Goal: Task Accomplishment & Management: Complete application form

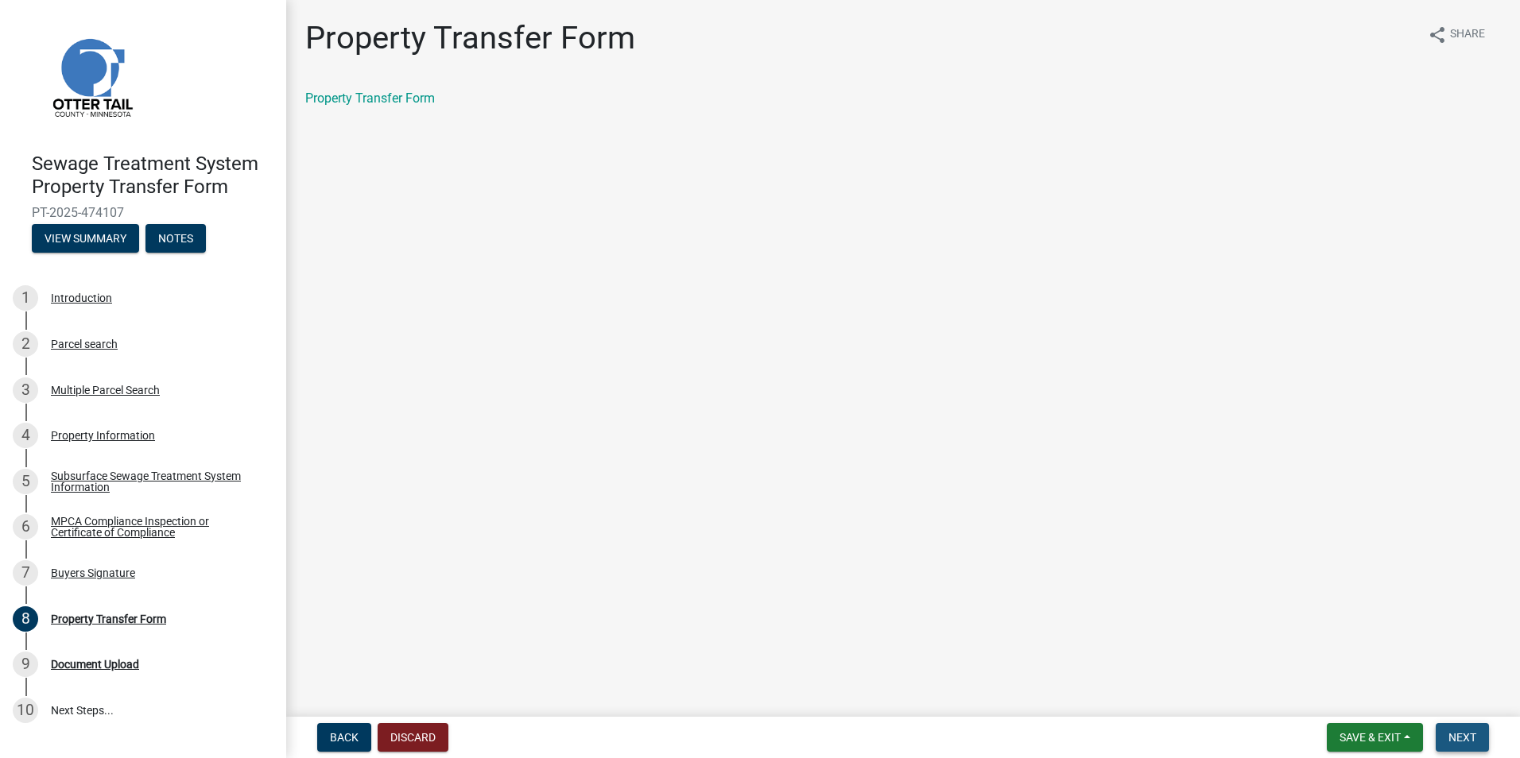
click at [1458, 736] on span "Next" at bounding box center [1462, 737] width 28 height 13
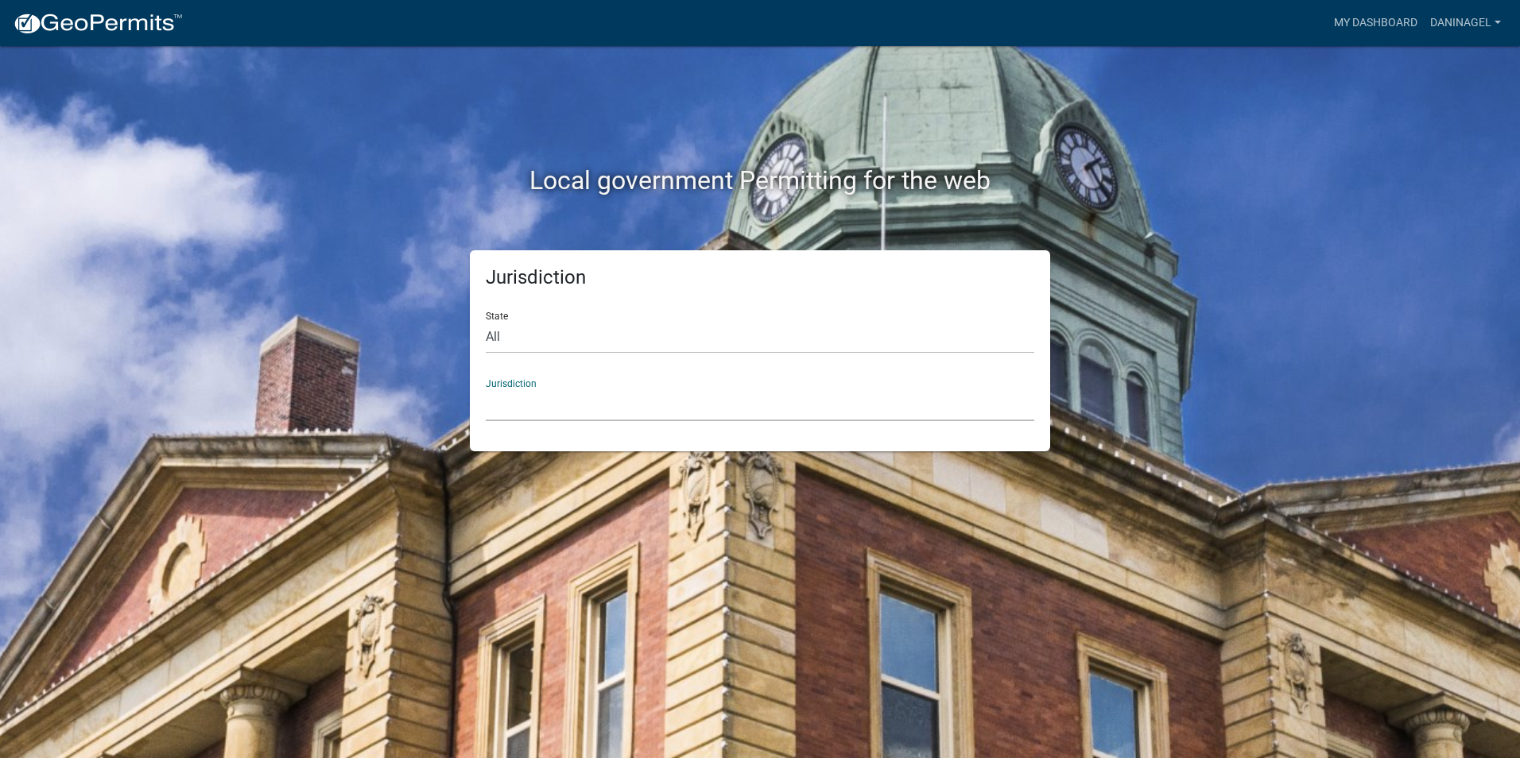
click at [620, 417] on select "[GEOGRAPHIC_DATA], [US_STATE] [GEOGRAPHIC_DATA], [US_STATE][PERSON_NAME][GEOGRA…" at bounding box center [760, 405] width 548 height 33
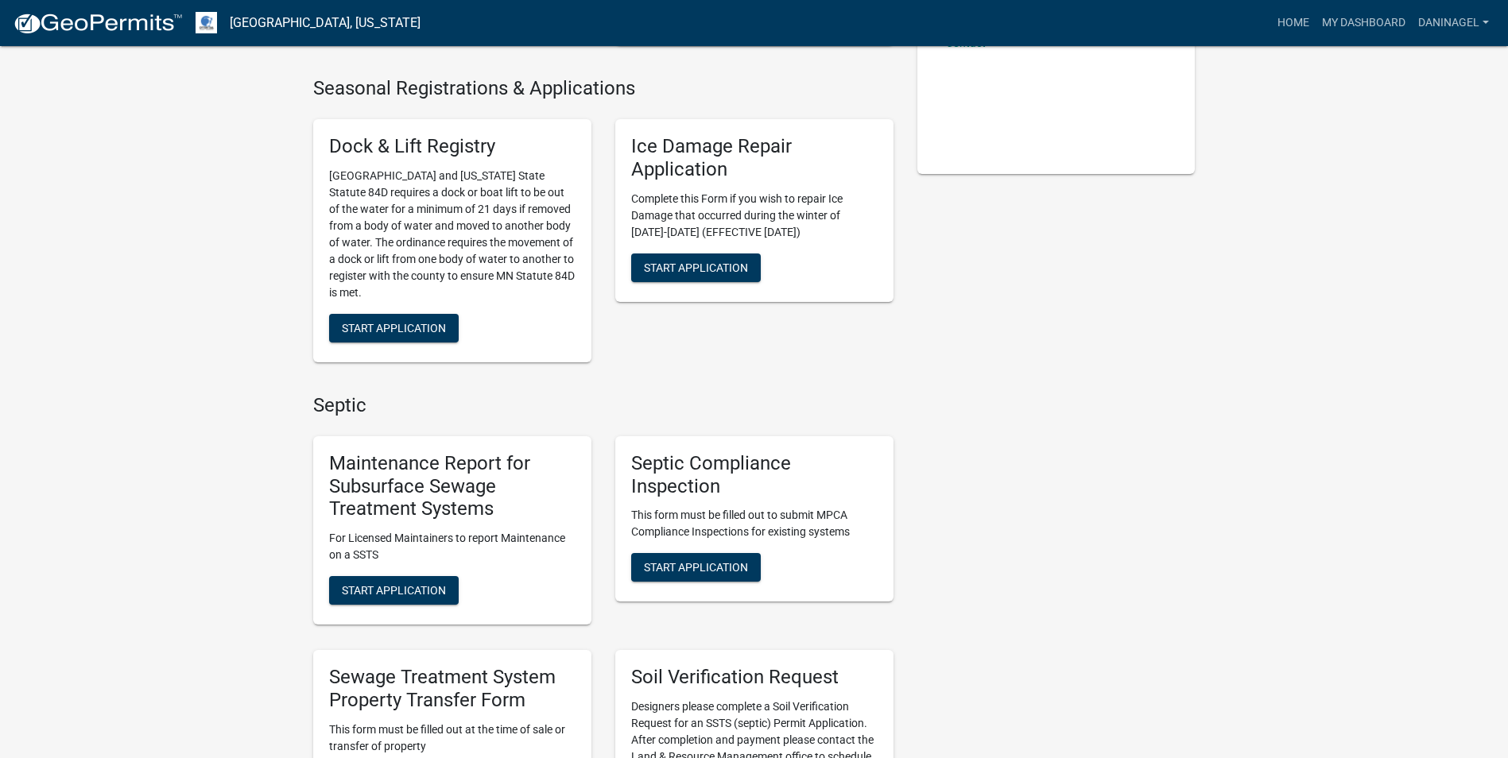
scroll to position [397, 0]
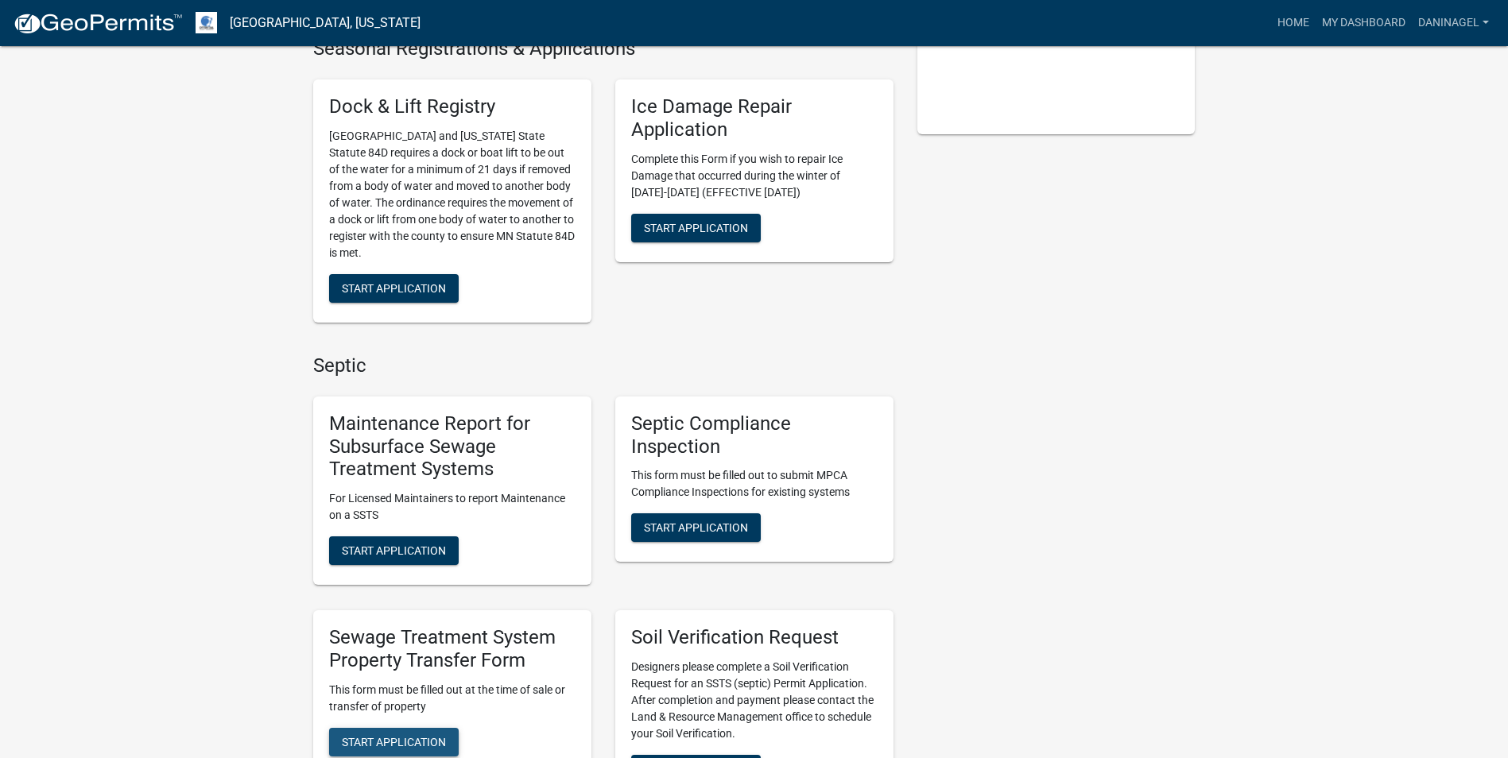
click at [406, 743] on span "Start Application" at bounding box center [394, 741] width 104 height 13
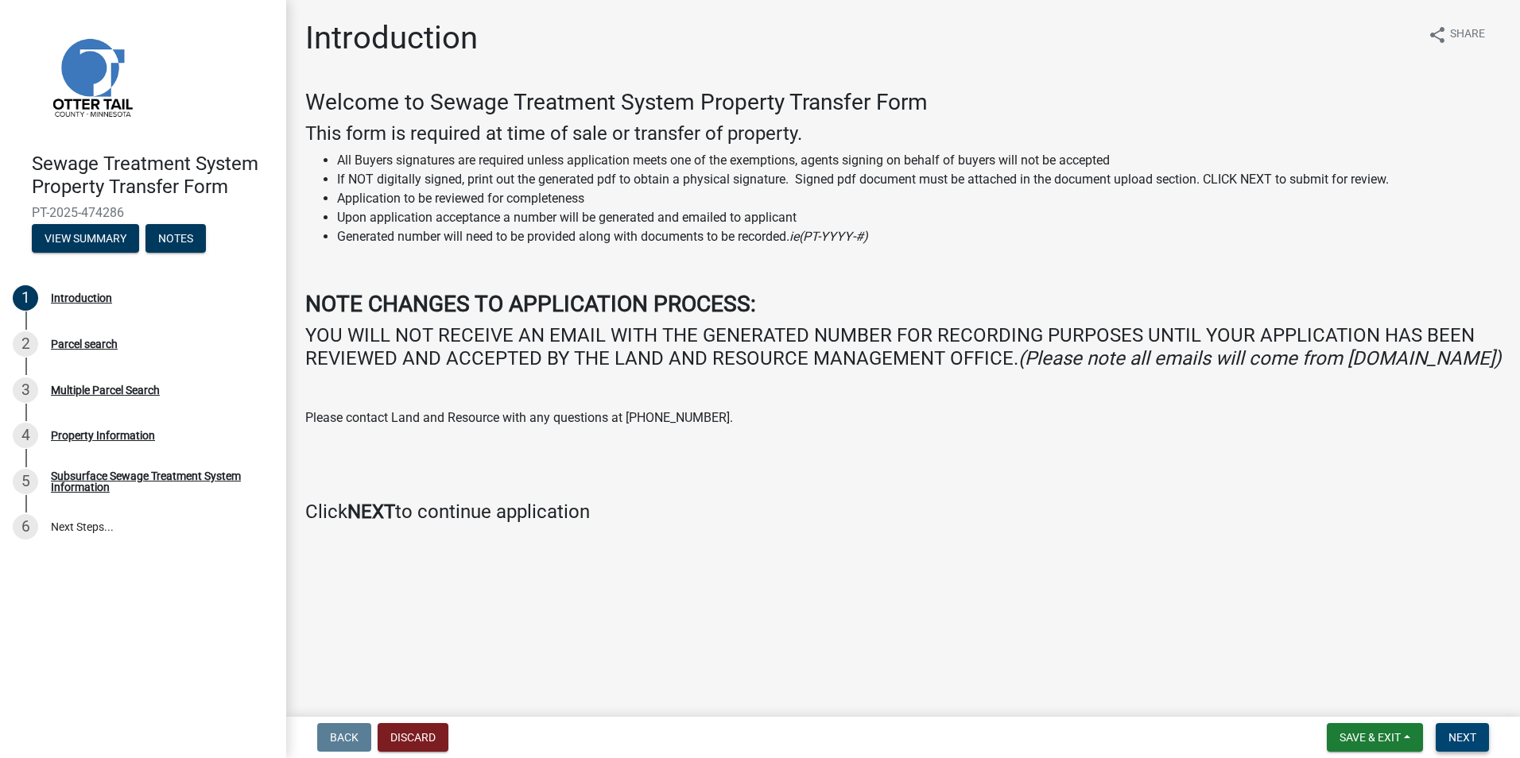
click at [1454, 733] on span "Next" at bounding box center [1462, 737] width 28 height 13
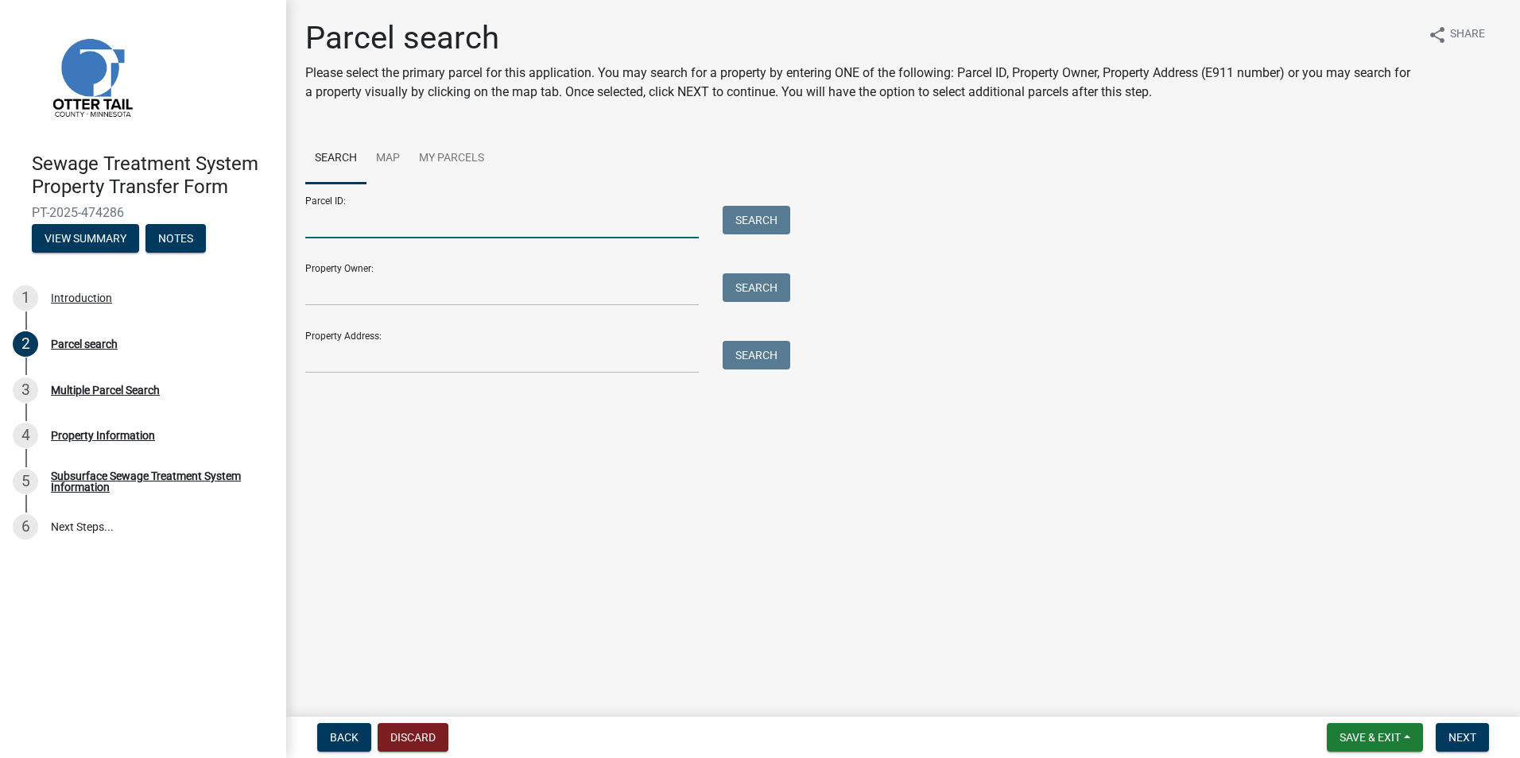
click at [506, 230] on input "Parcel ID:" at bounding box center [501, 222] width 393 height 33
paste input "12000990336000"
type input "12000990336000"
click at [751, 220] on button "Search" at bounding box center [756, 220] width 68 height 29
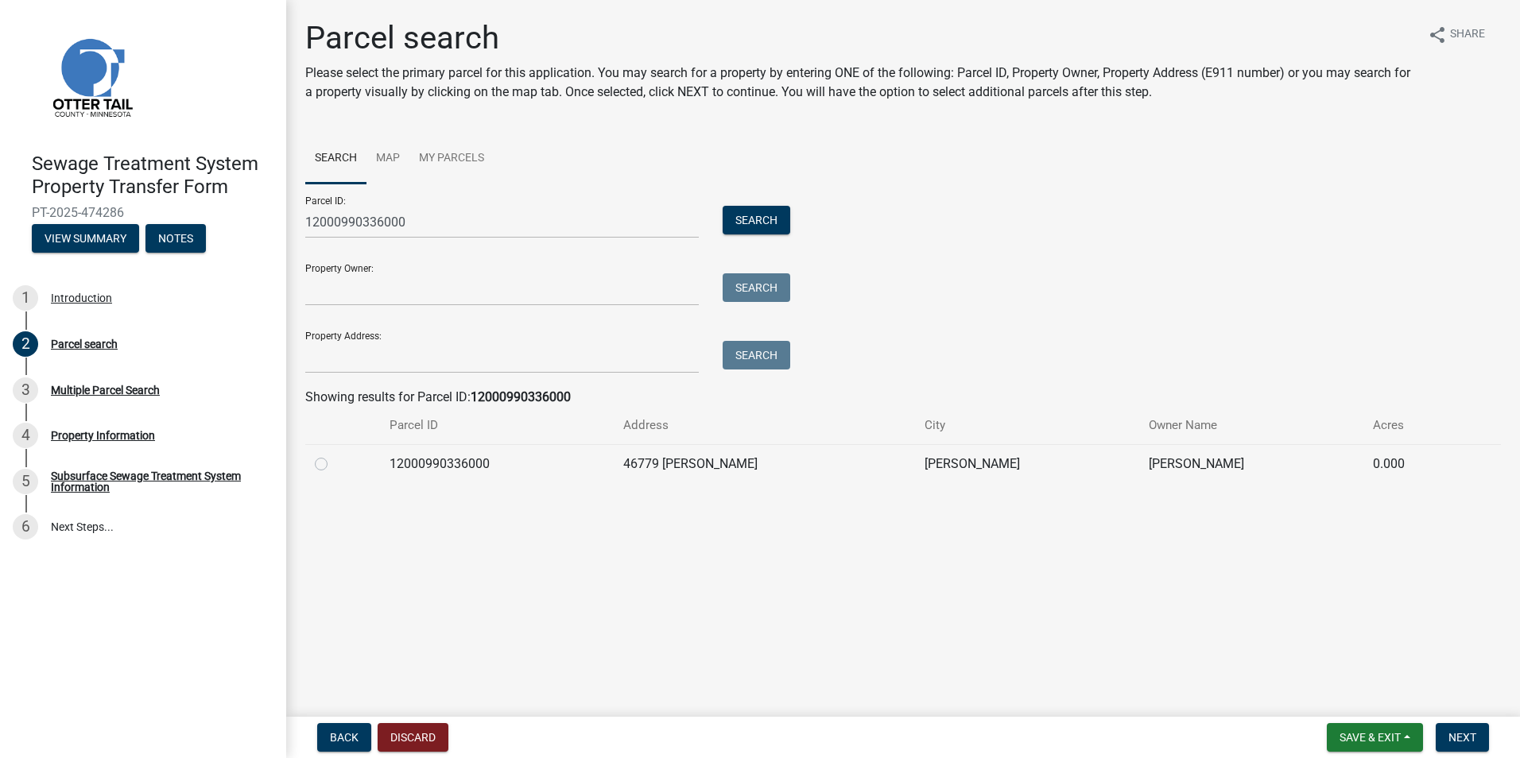
click at [408, 468] on td "12000990336000" at bounding box center [497, 463] width 234 height 39
click at [334, 455] on label at bounding box center [334, 455] width 0 height 0
click at [334, 463] on input "radio" at bounding box center [339, 460] width 10 height 10
radio input "true"
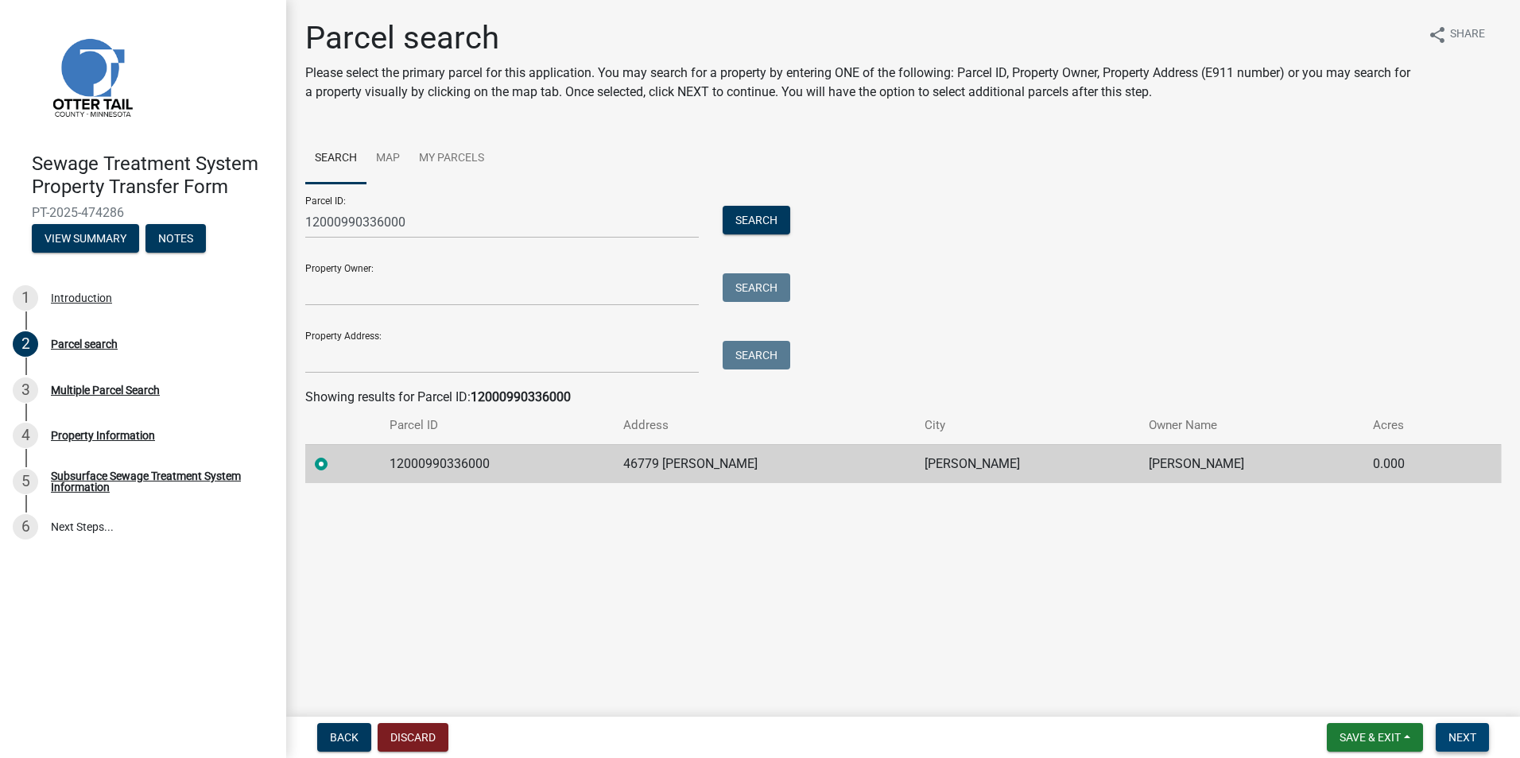
click at [1461, 730] on button "Next" at bounding box center [1461, 737] width 53 height 29
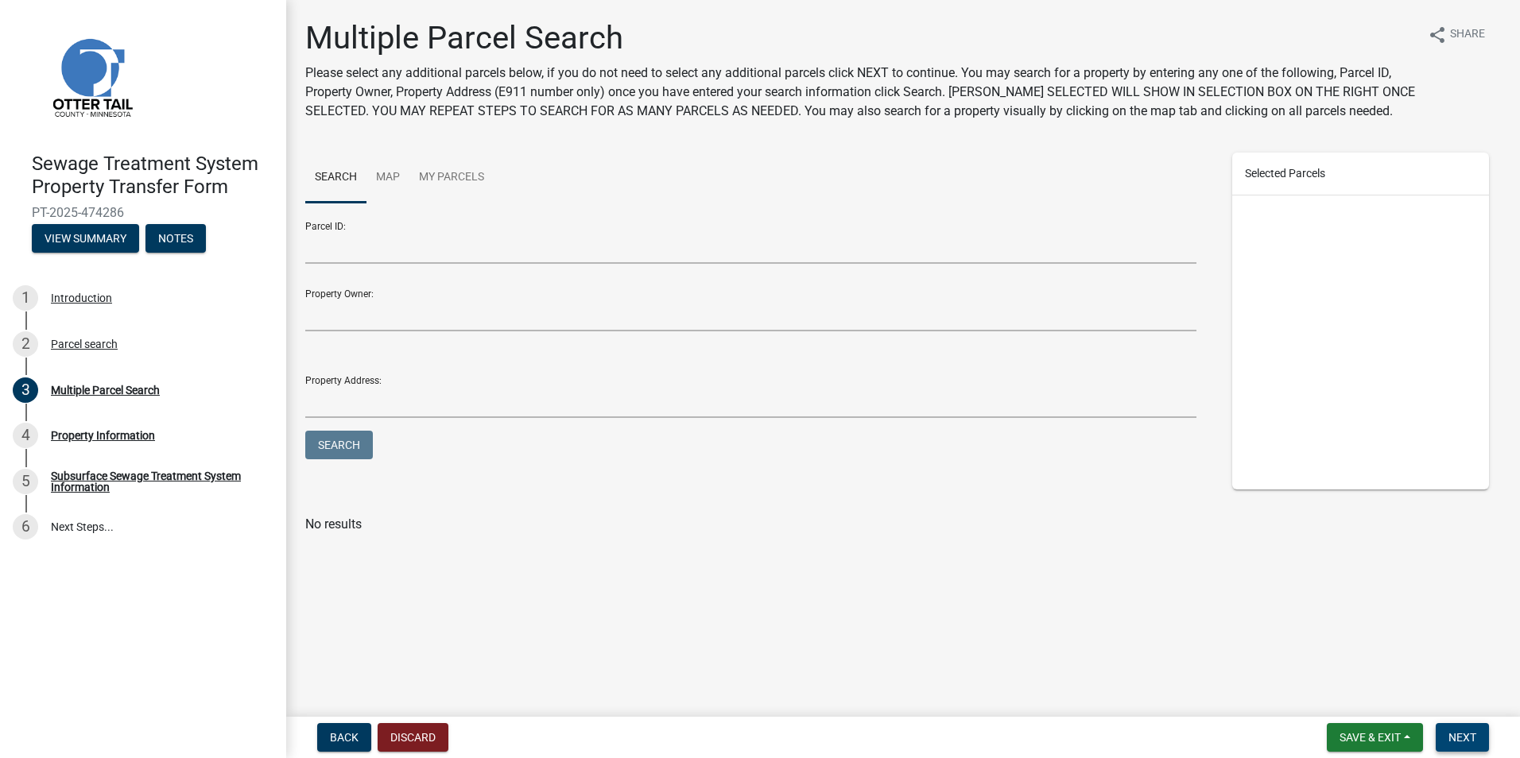
click at [1466, 738] on span "Next" at bounding box center [1462, 737] width 28 height 13
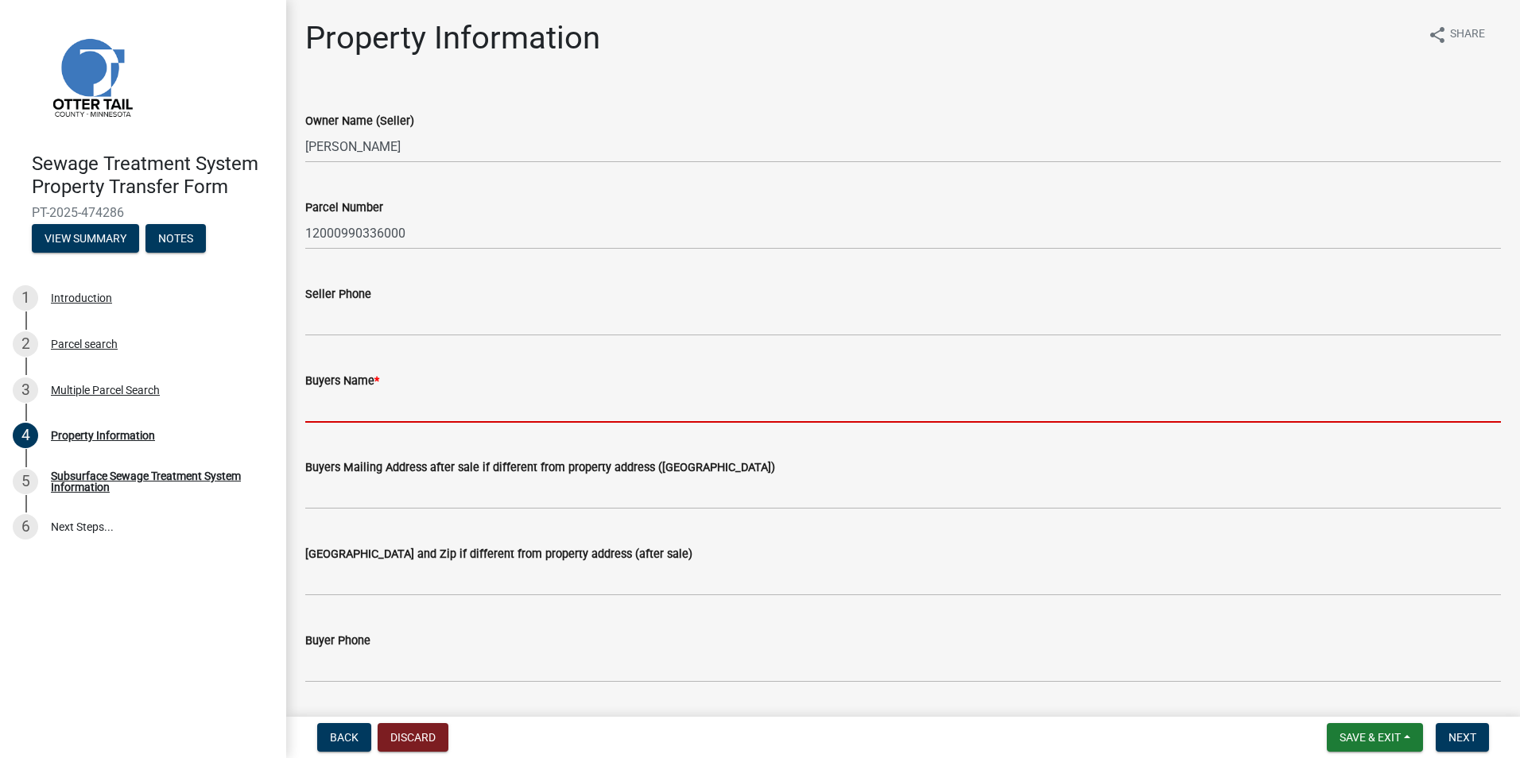
click at [508, 397] on input "Buyers Name *" at bounding box center [902, 406] width 1195 height 33
paste input "[PERSON_NAME] & [PERSON_NAME] TST"
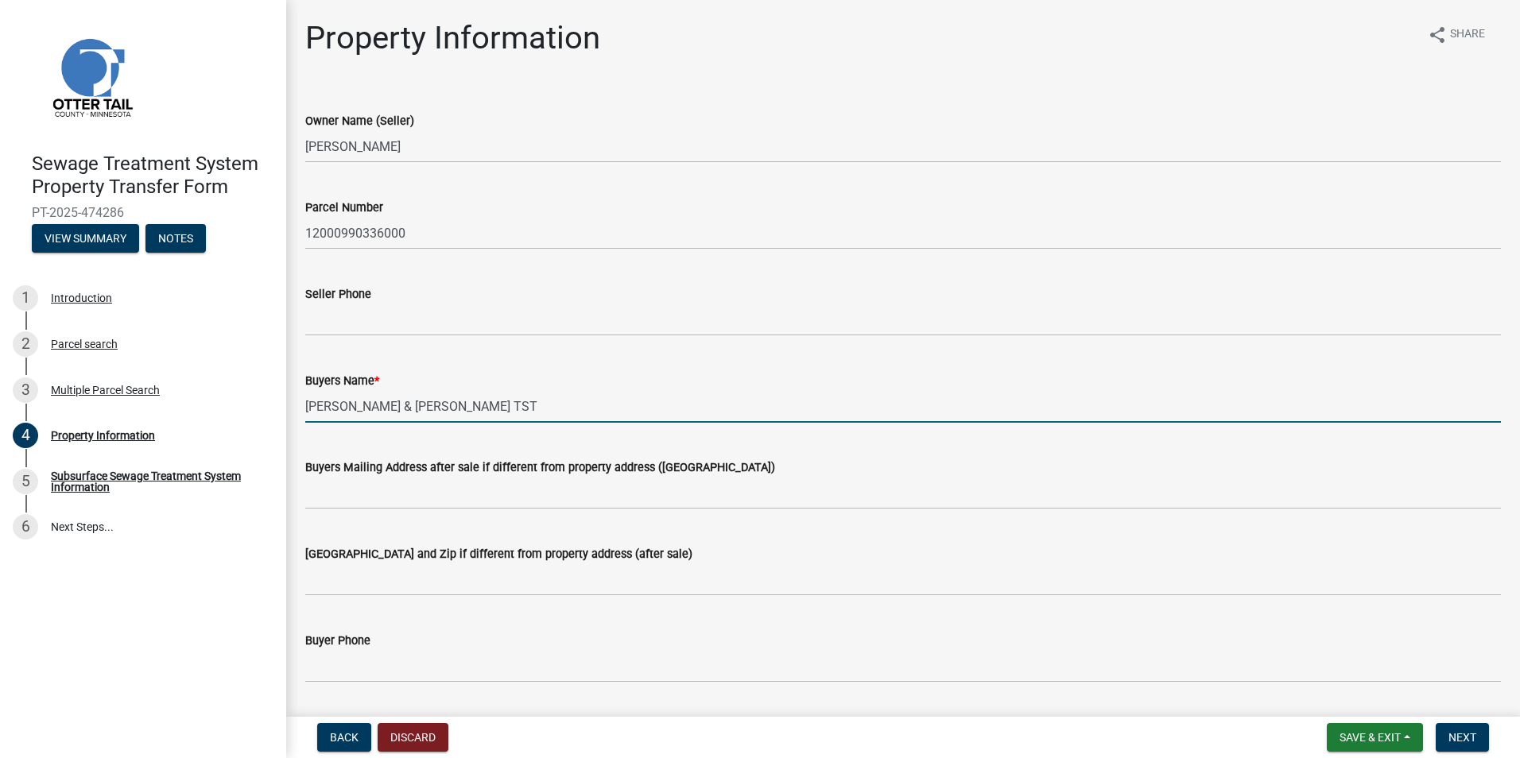
type input "[PERSON_NAME] & [PERSON_NAME] TST"
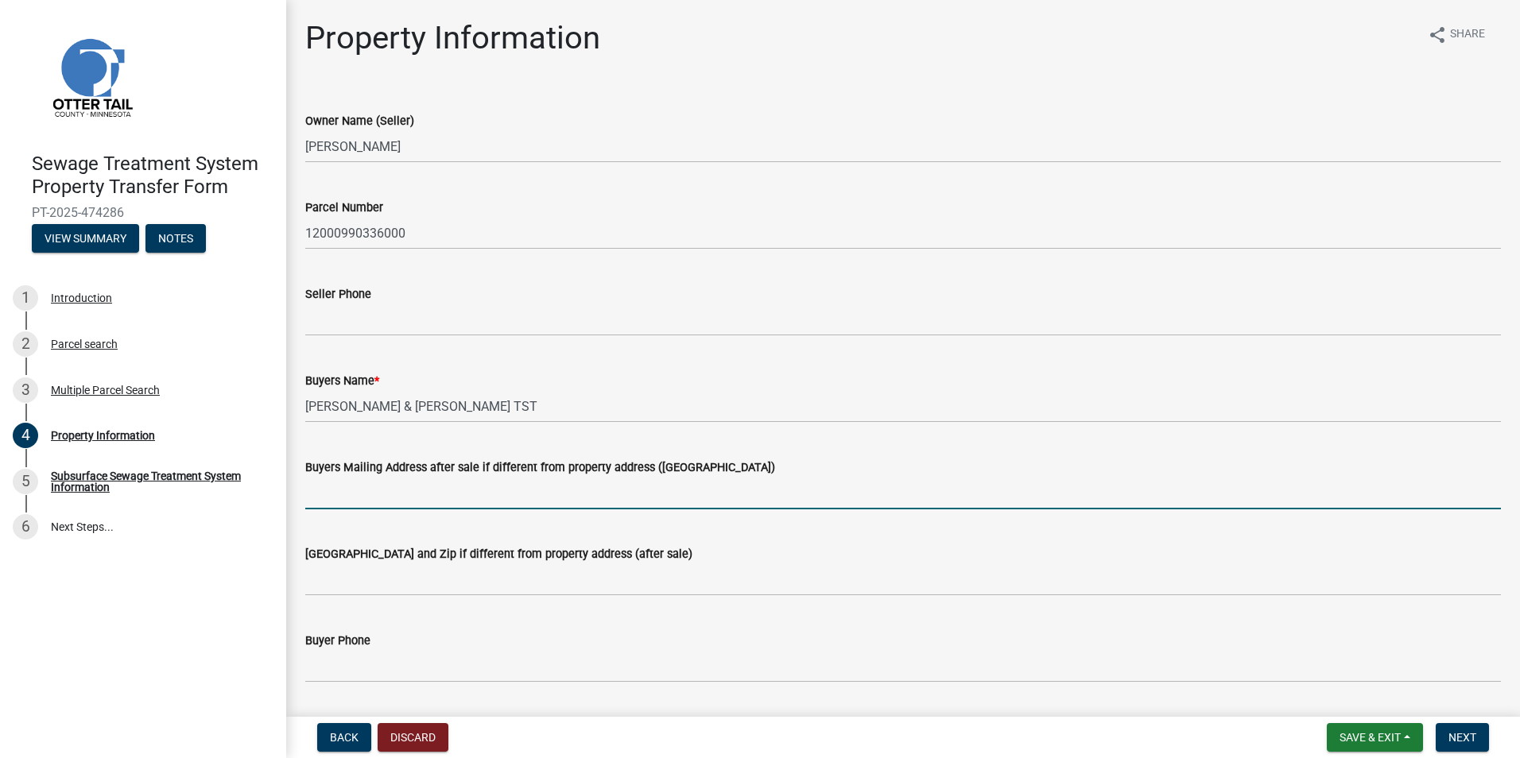
click at [521, 509] on input "Buyers Mailing Address after sale if different from property address ([GEOGRAPH…" at bounding box center [902, 493] width 1195 height 33
click at [368, 498] on input "Buyers Mailing Address after sale if different from property address ([GEOGRAPH…" at bounding box center [902, 493] width 1195 height 33
type input "9074 Summerhill Pt"
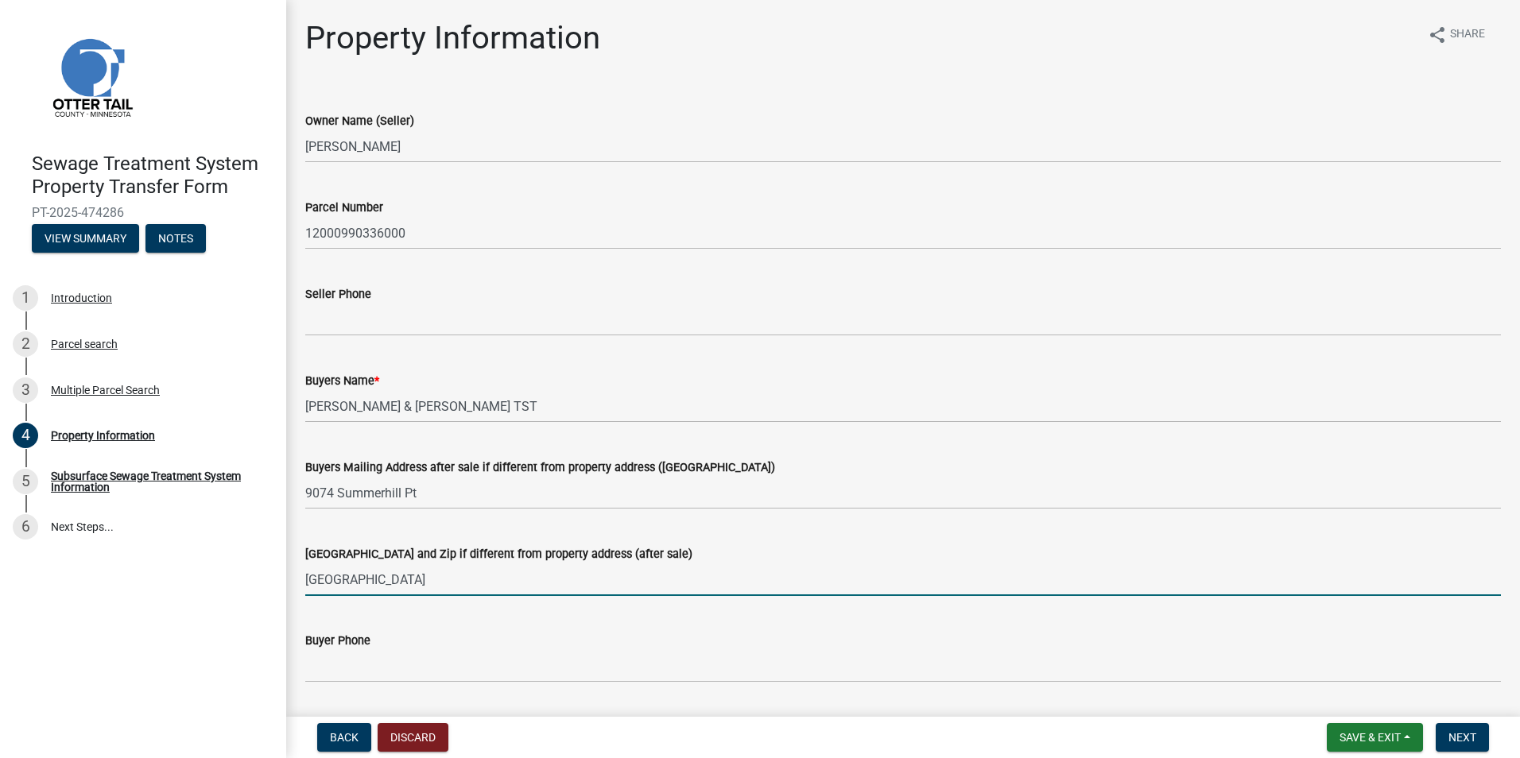
type input "[GEOGRAPHIC_DATA]"
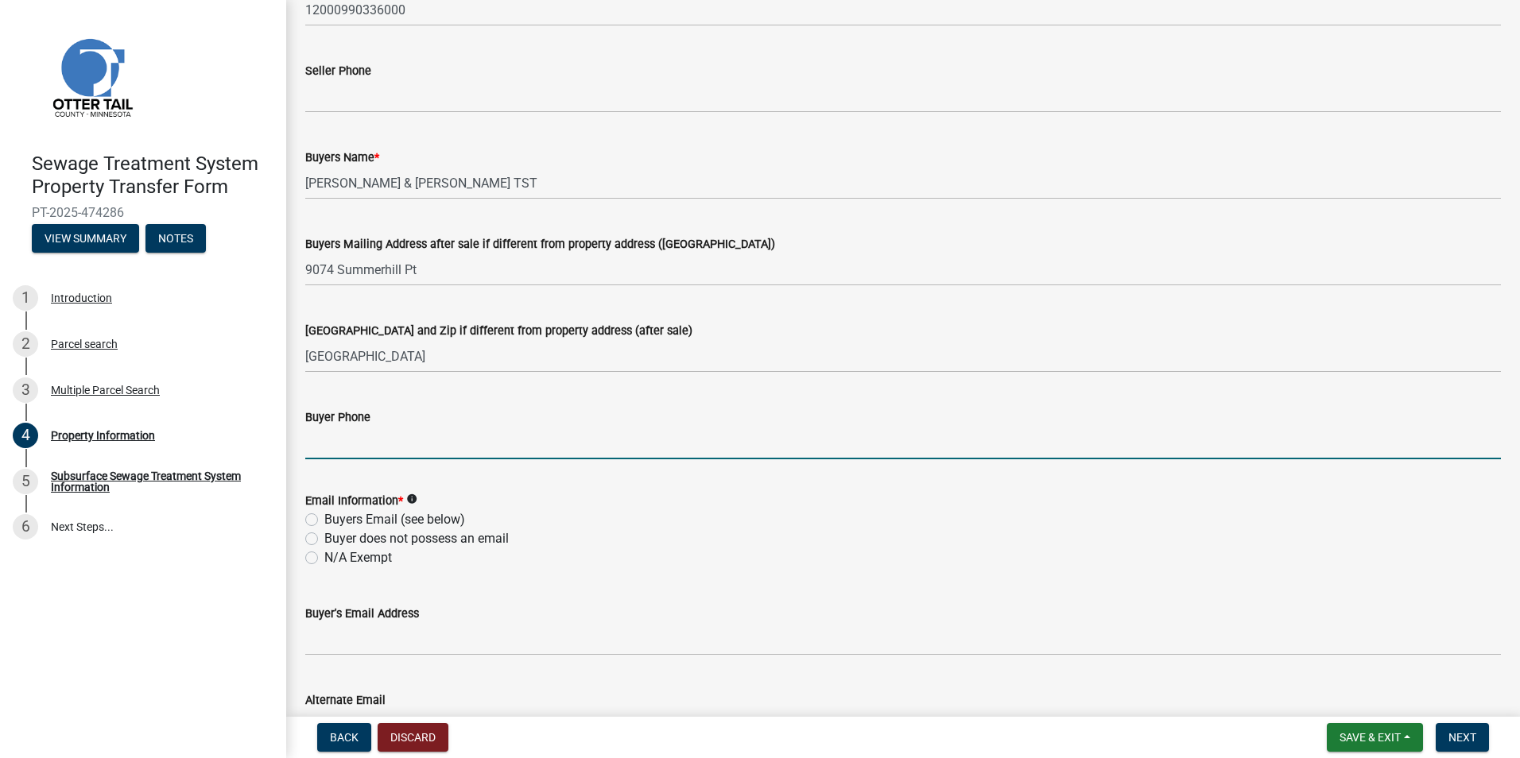
scroll to position [318, 0]
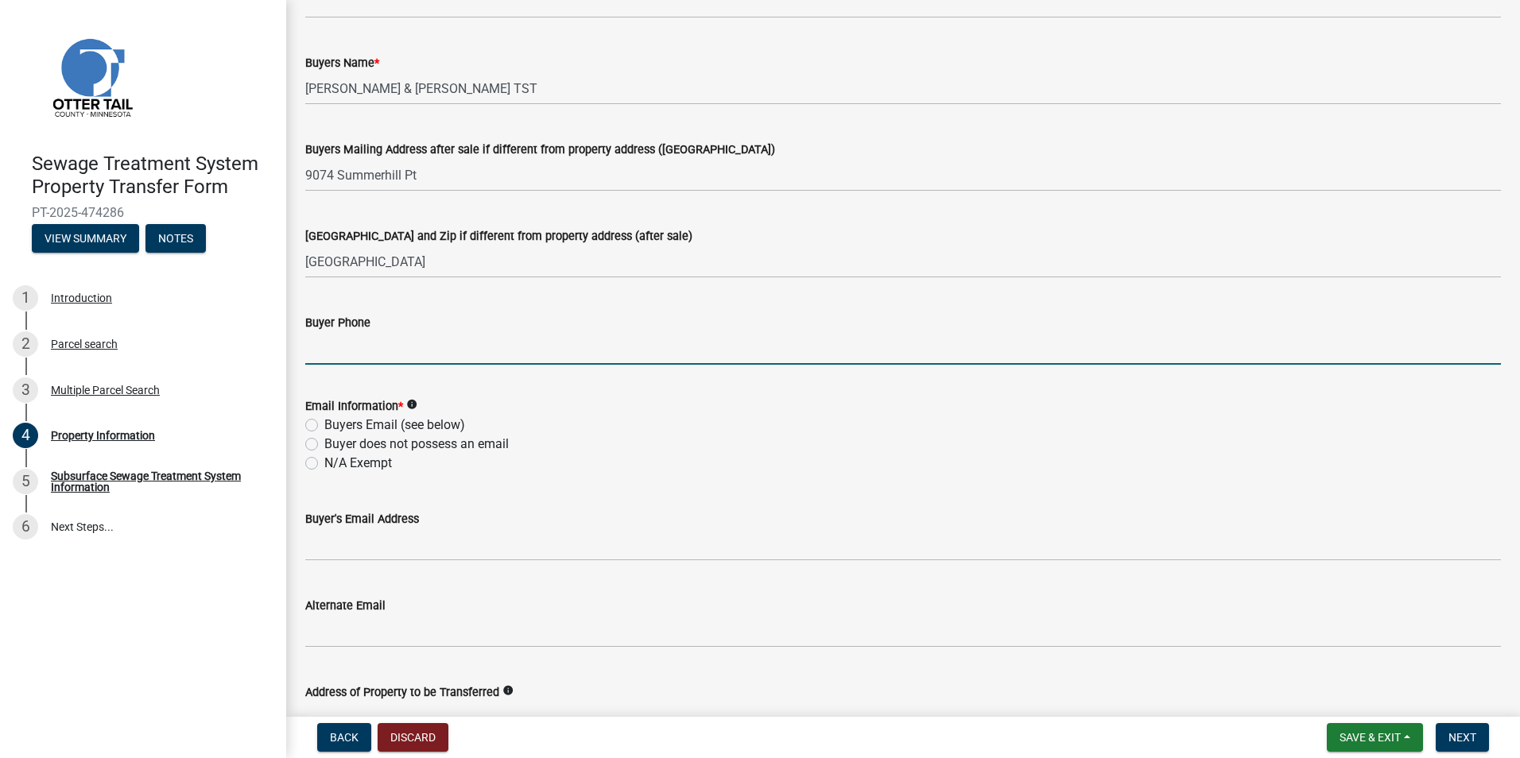
click at [385, 458] on label "N/A Exempt" at bounding box center [358, 463] width 68 height 19
click at [335, 458] on input "N/A Exempt" at bounding box center [329, 459] width 10 height 10
radio input "true"
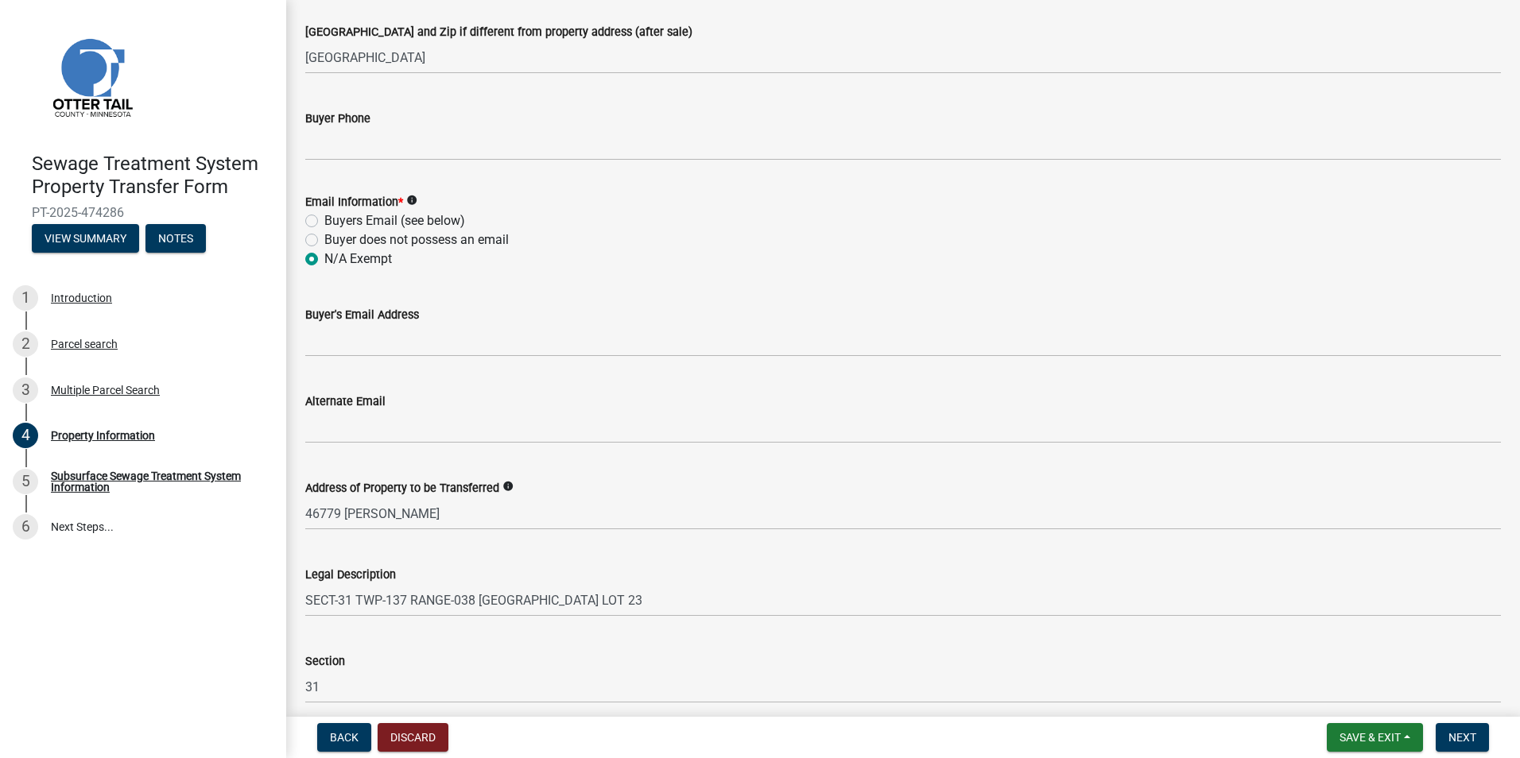
scroll to position [636, 0]
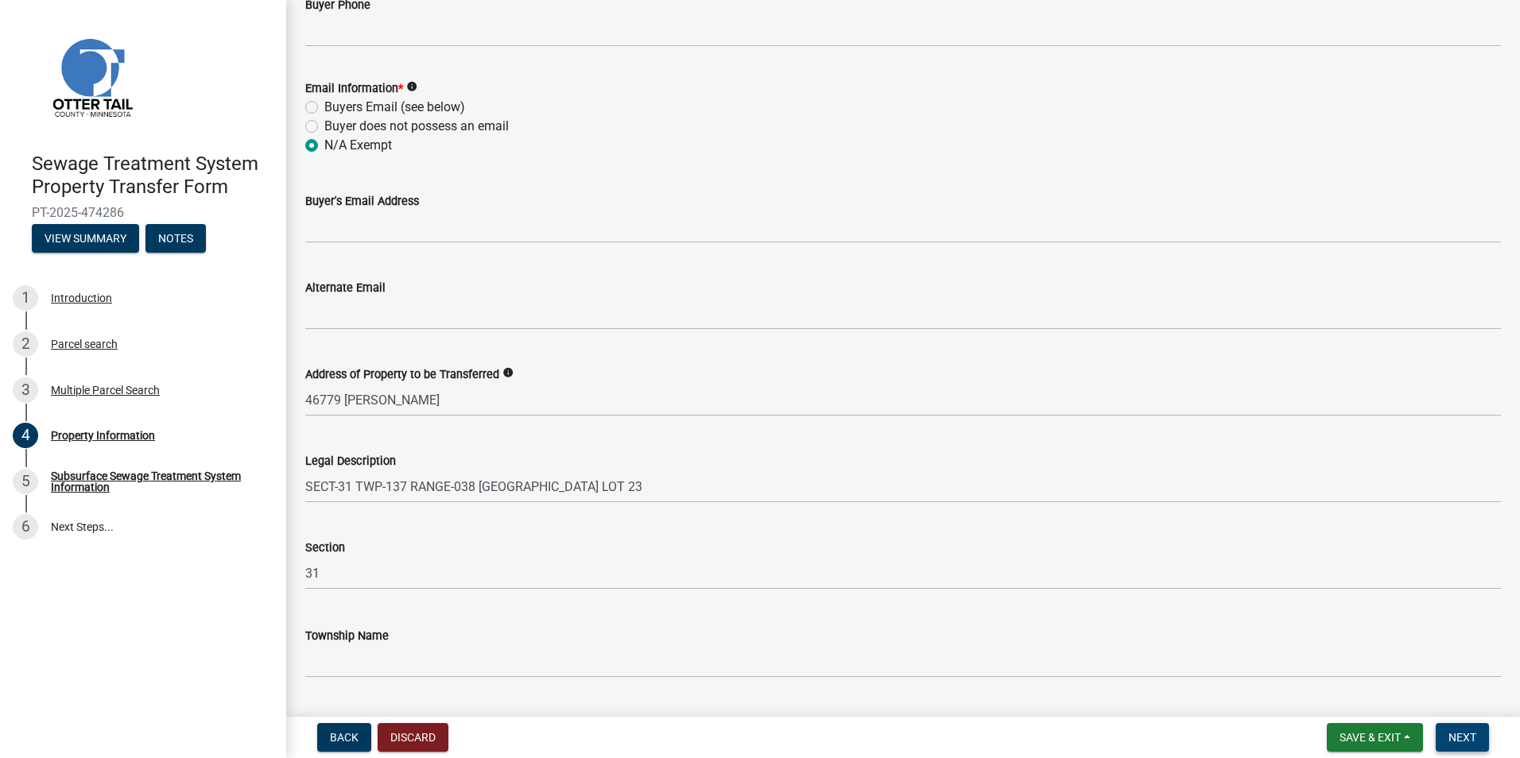
click at [1465, 734] on span "Next" at bounding box center [1462, 737] width 28 height 13
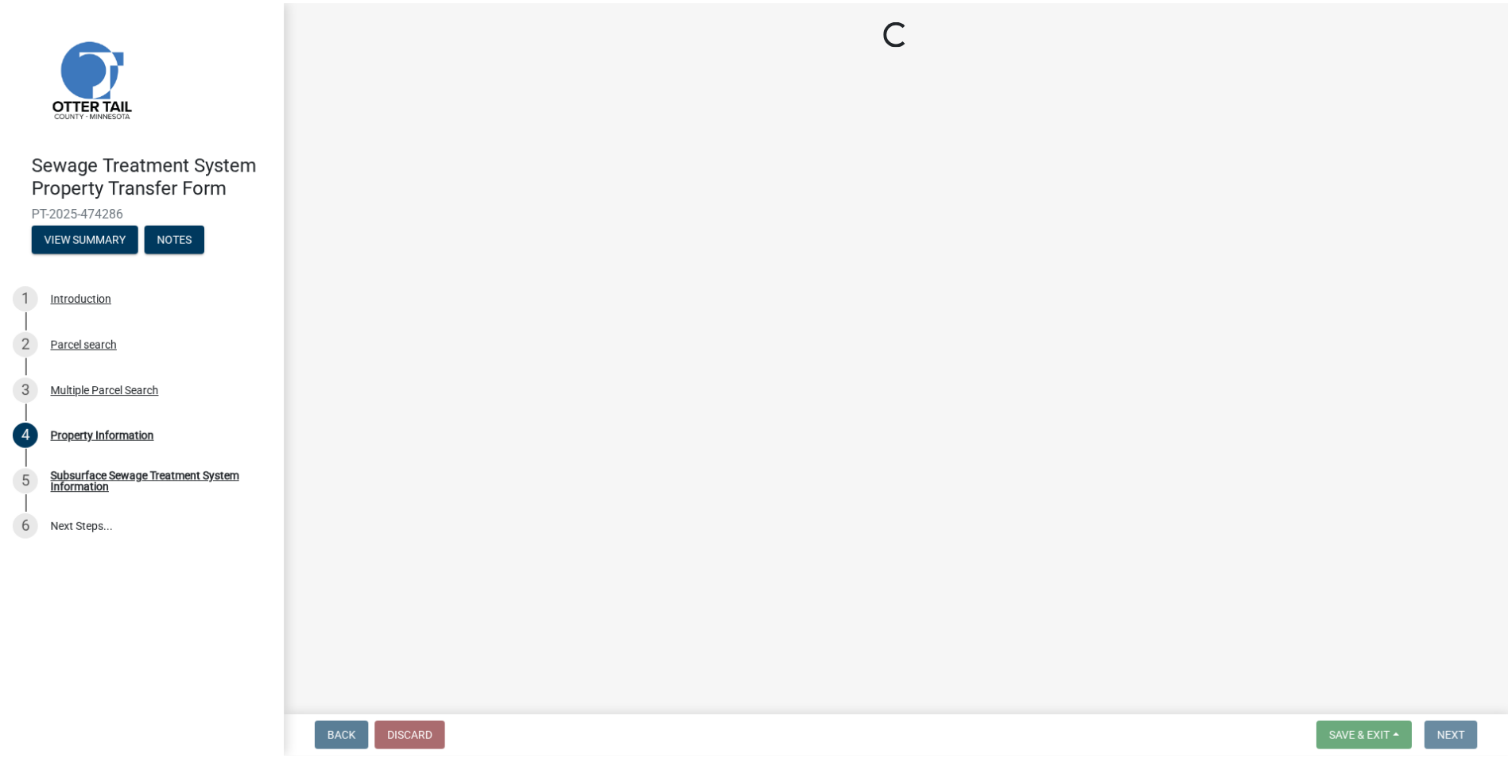
scroll to position [0, 0]
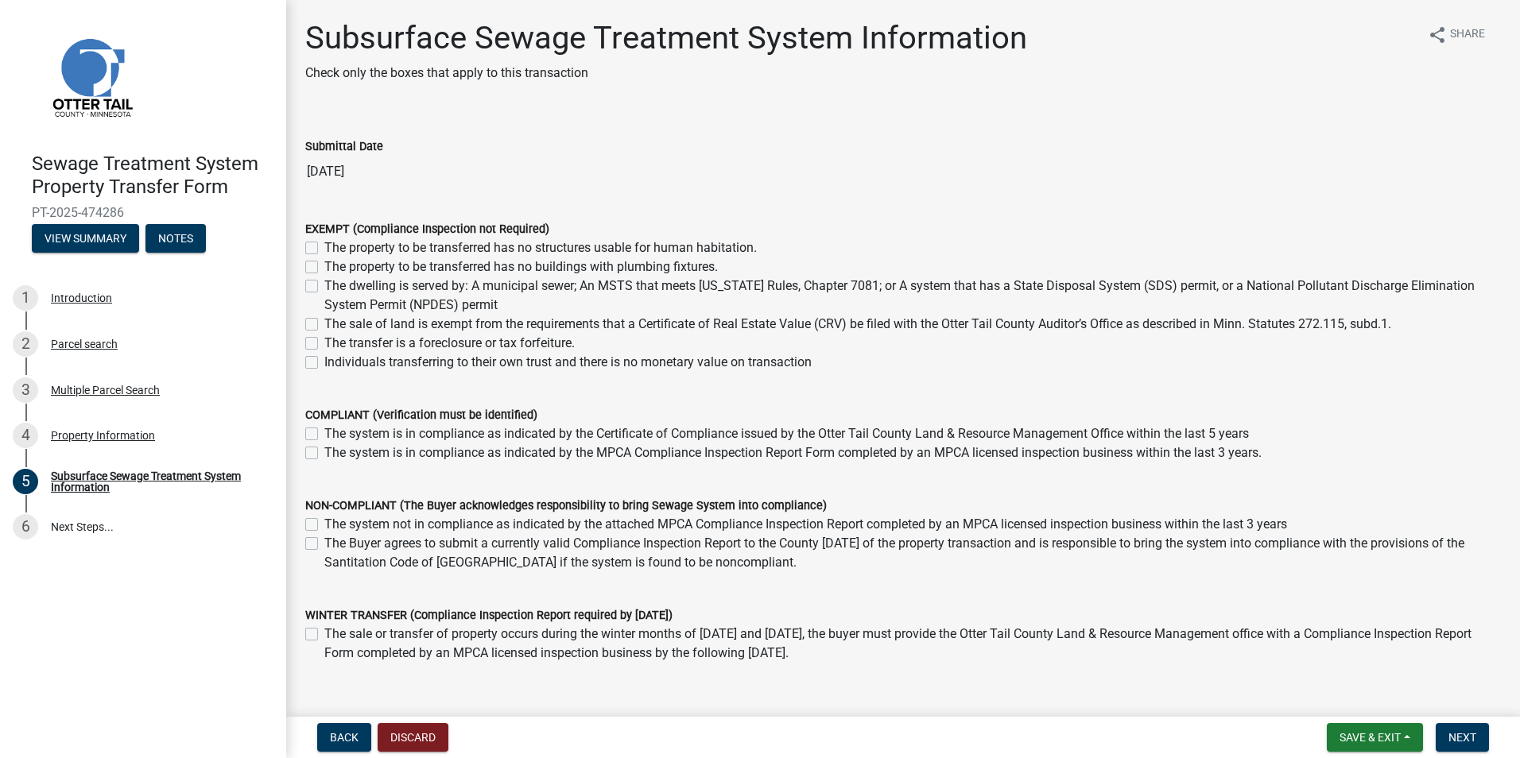
click at [324, 249] on label "The property to be transferred has no structures usable for human habitation." at bounding box center [540, 247] width 432 height 19
click at [324, 249] on input "The property to be transferred has no structures usable for human habitation." at bounding box center [329, 243] width 10 height 10
checkbox input "true"
checkbox input "false"
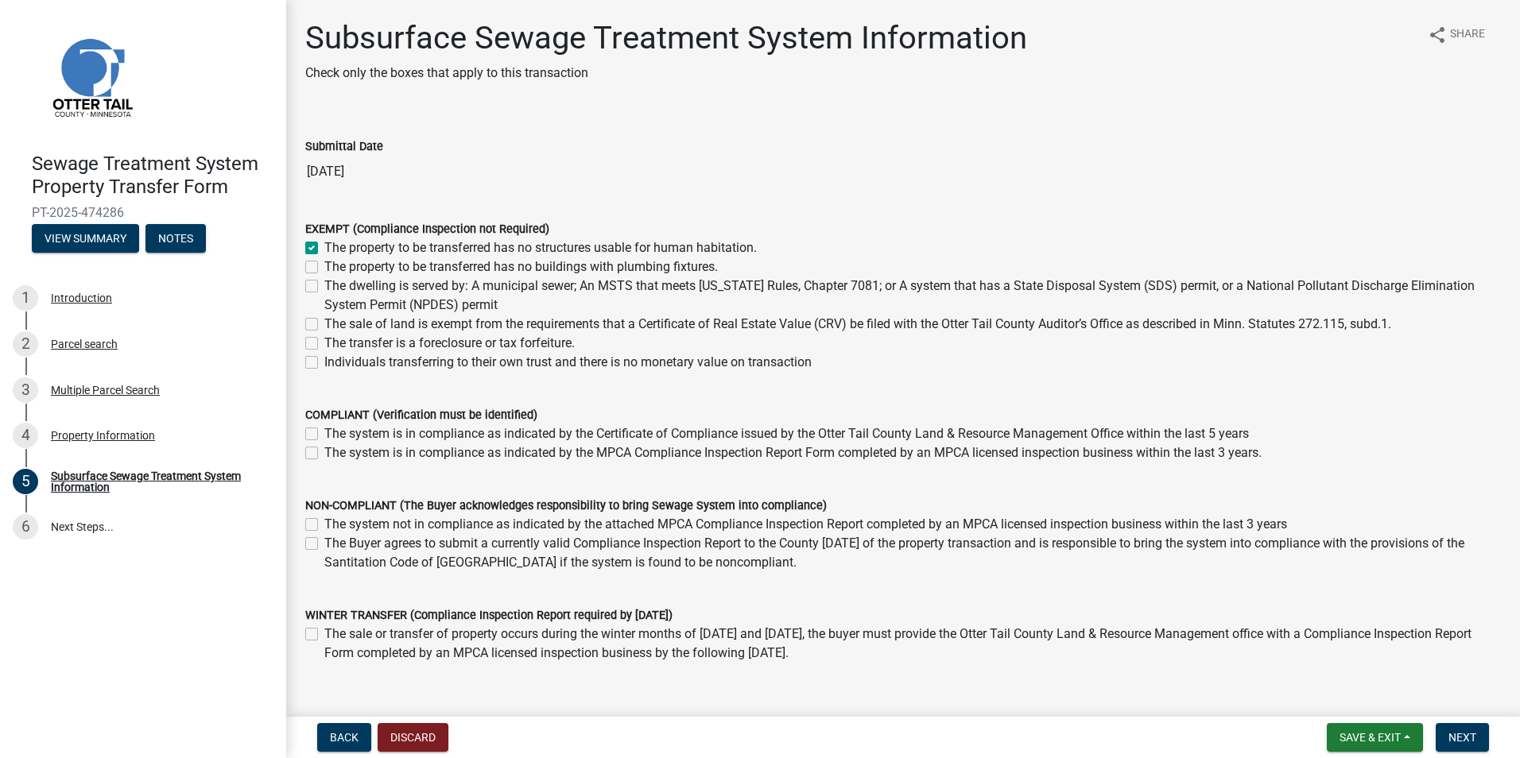
checkbox input "false"
click at [1465, 735] on span "Next" at bounding box center [1462, 737] width 28 height 13
click at [1455, 737] on span "Next" at bounding box center [1462, 737] width 28 height 13
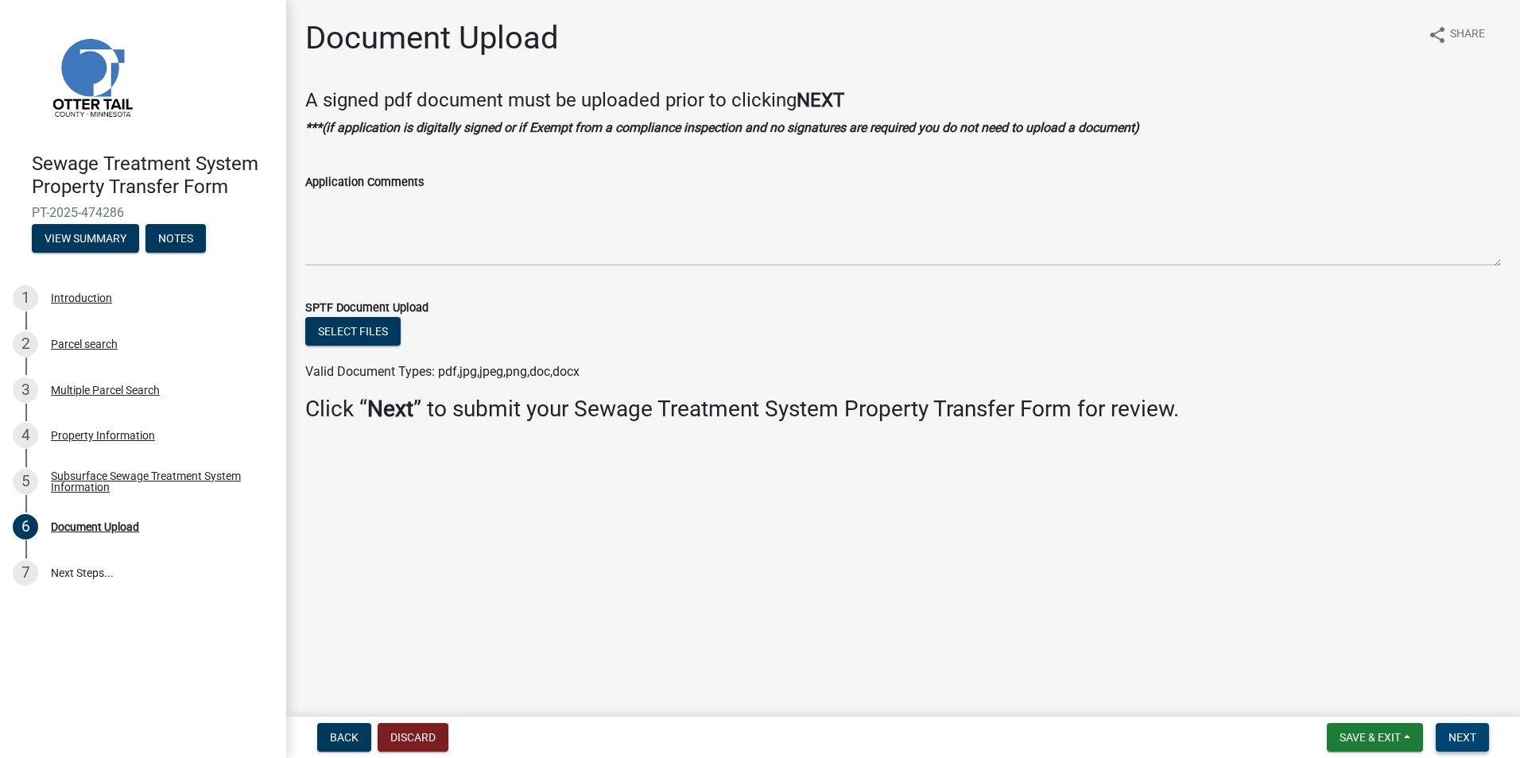
click at [1469, 734] on span "Next" at bounding box center [1462, 737] width 28 height 13
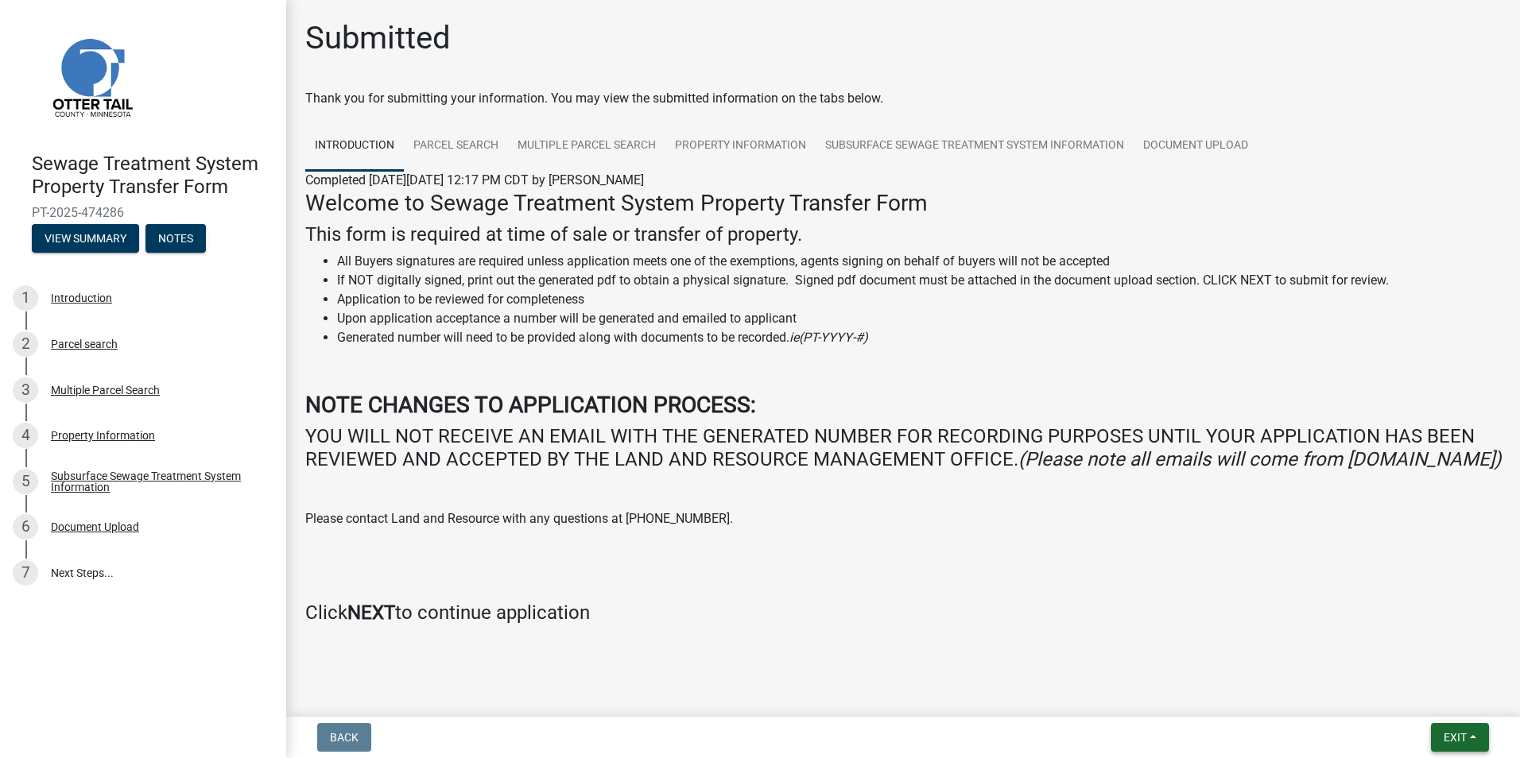
click at [1450, 735] on span "Exit" at bounding box center [1454, 737] width 23 height 13
click at [1431, 703] on button "Save & Exit" at bounding box center [1424, 696] width 127 height 38
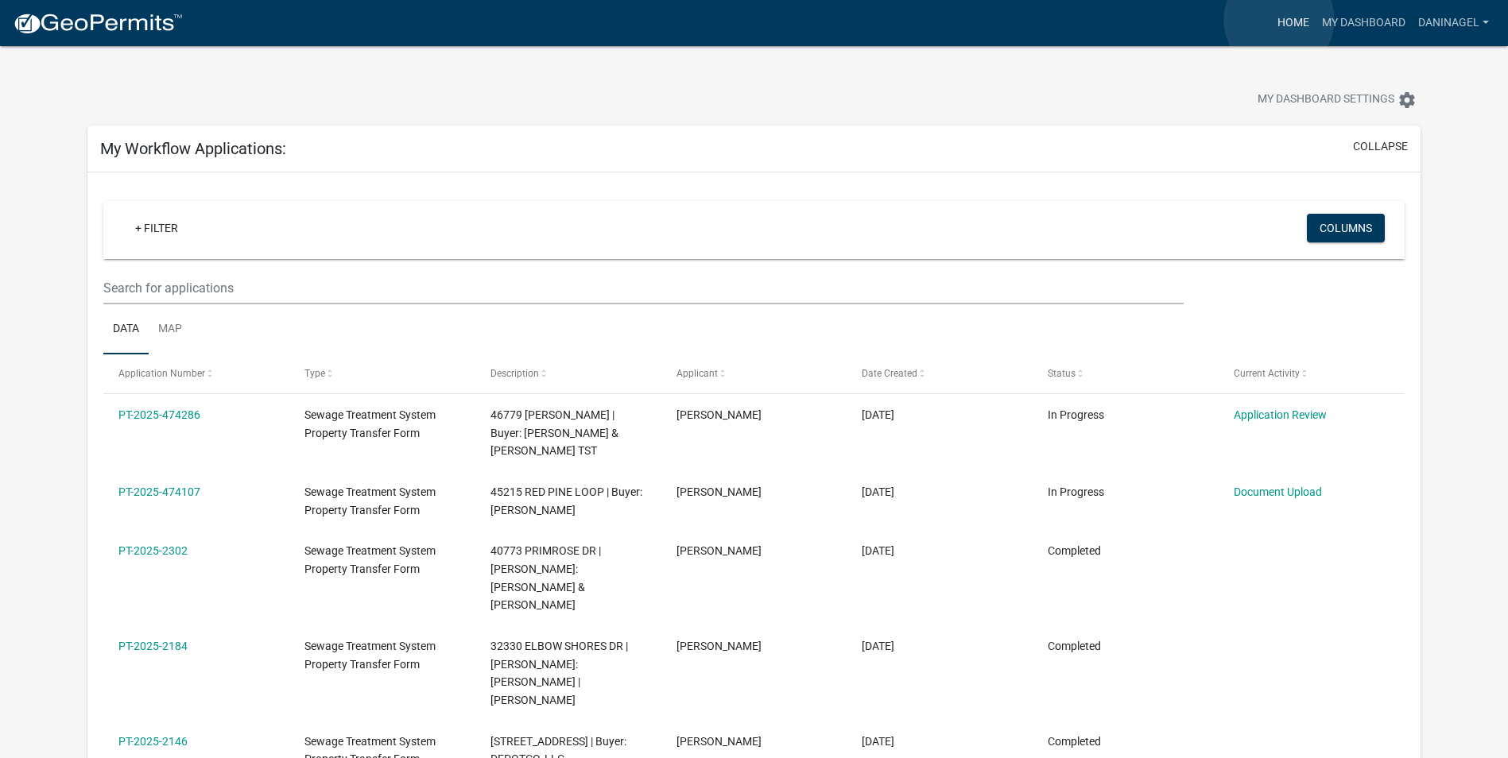
click at [1279, 20] on link "Home" at bounding box center [1293, 23] width 45 height 30
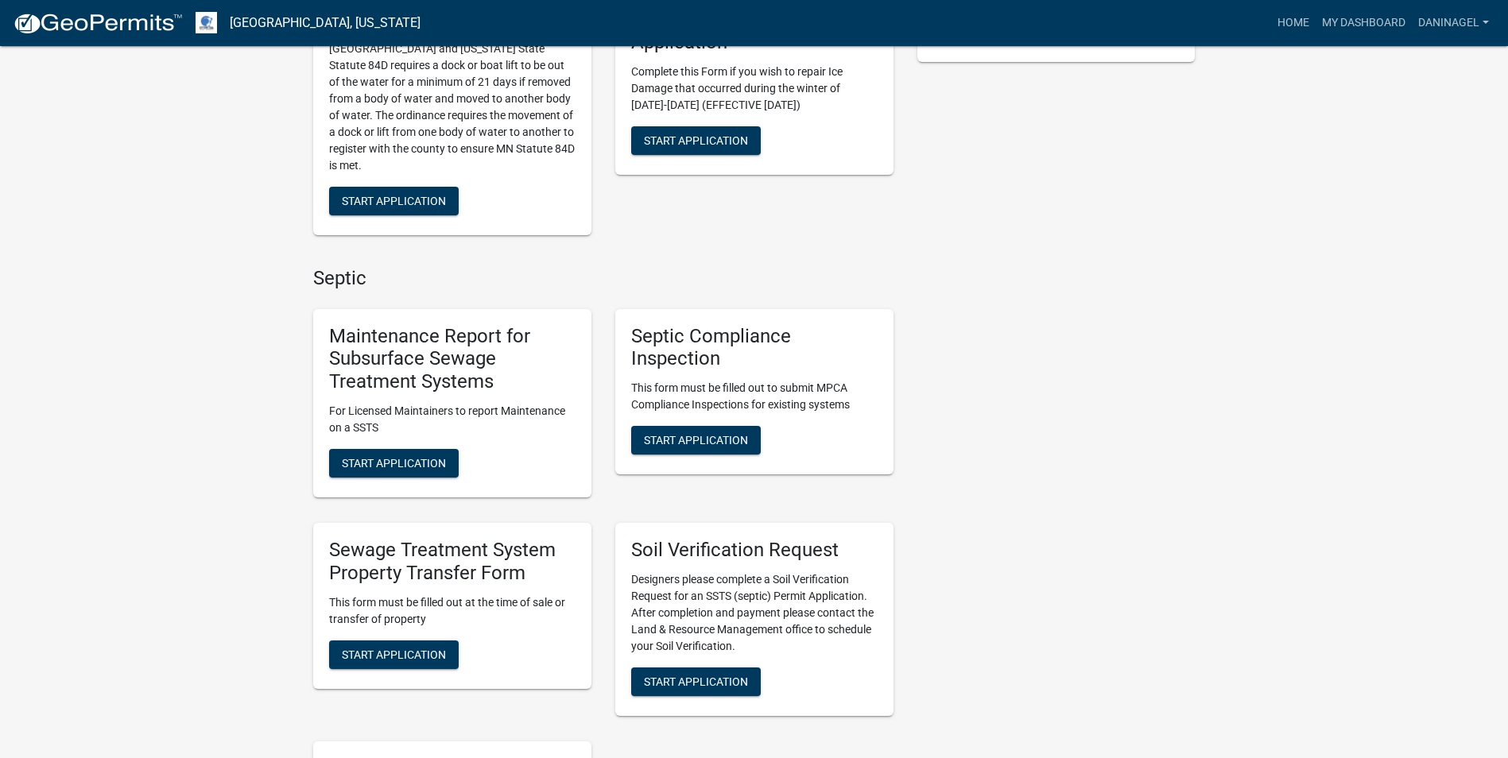
scroll to position [477, 0]
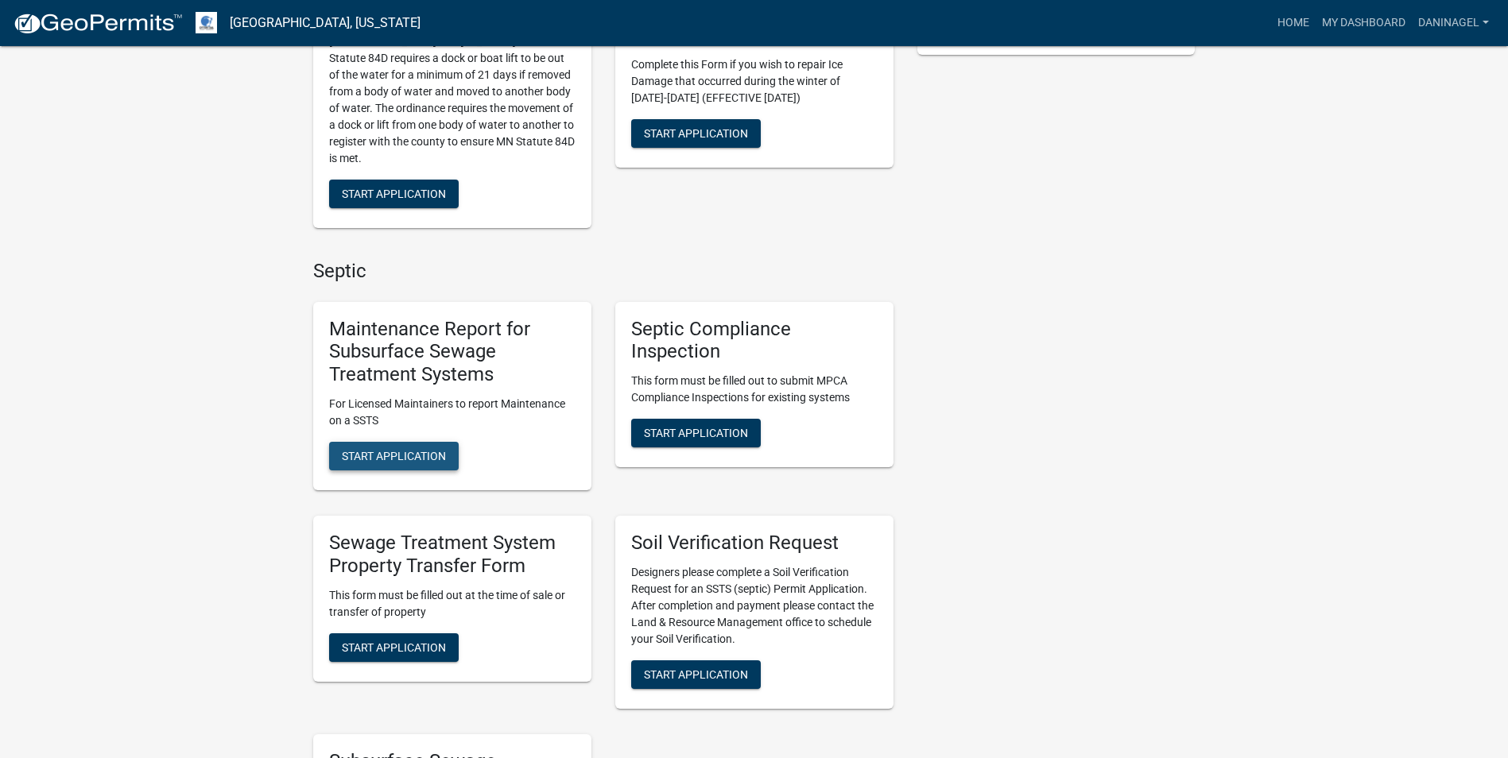
click at [416, 451] on span "Start Application" at bounding box center [394, 456] width 104 height 13
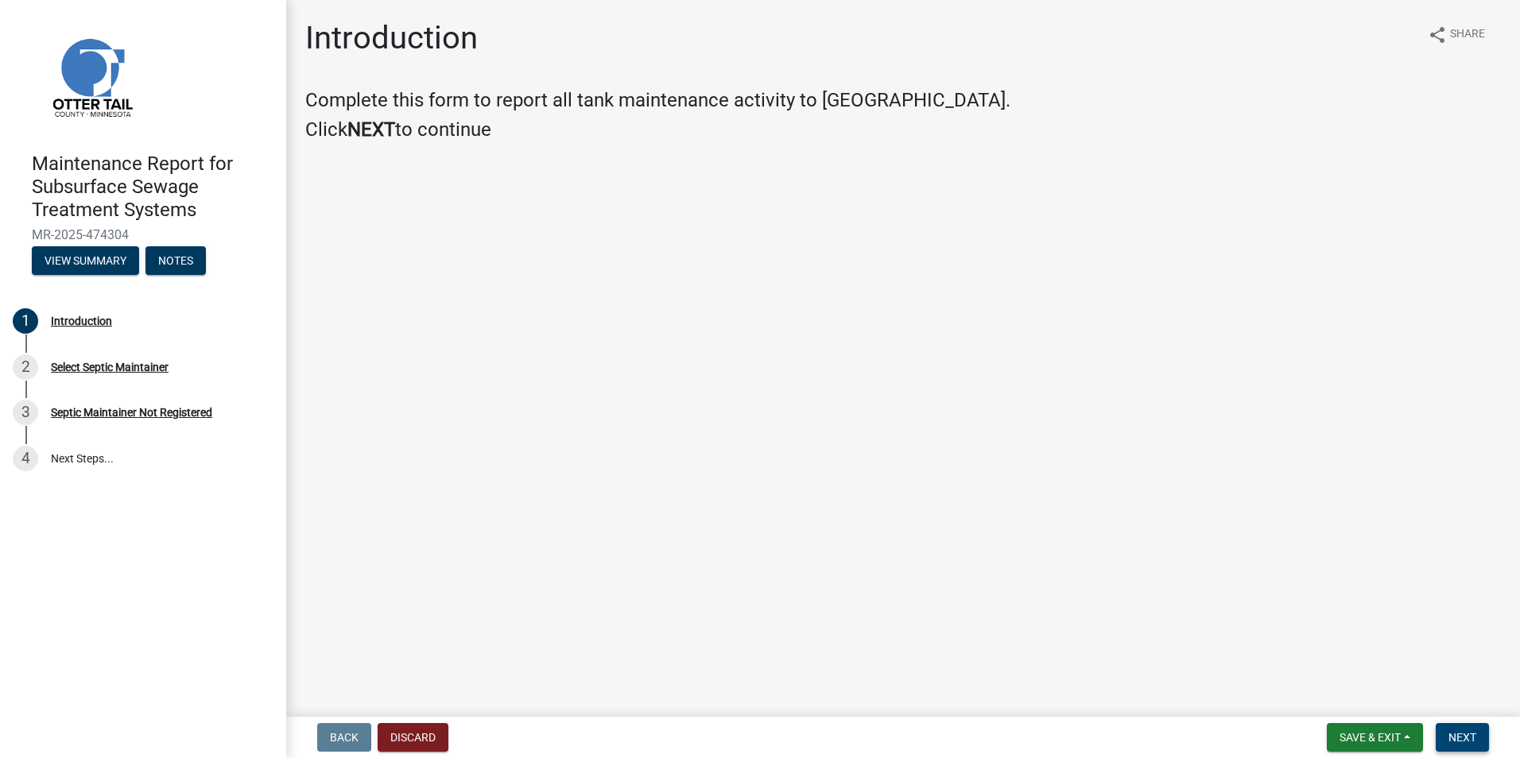
click at [1471, 734] on span "Next" at bounding box center [1462, 737] width 28 height 13
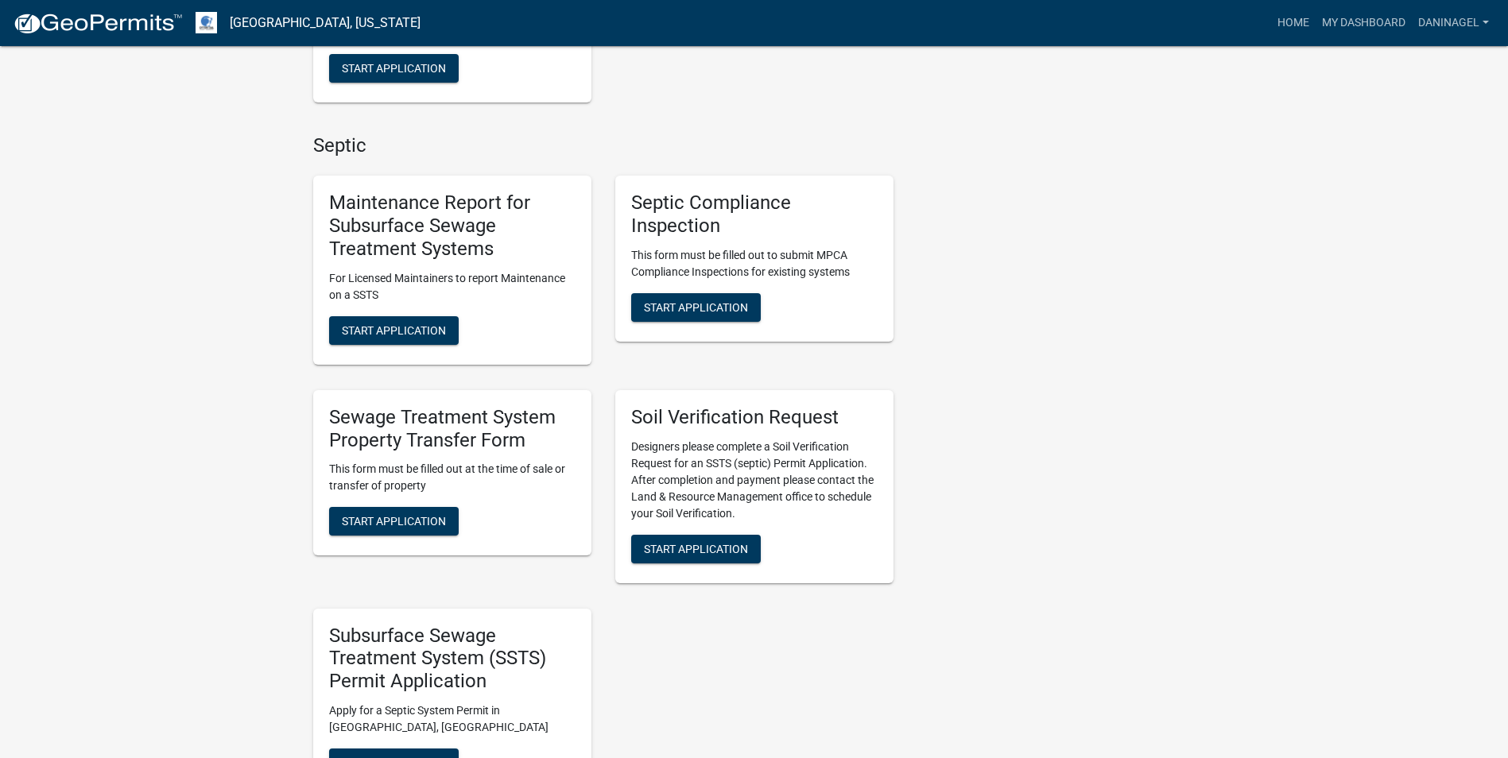
scroll to position [636, 0]
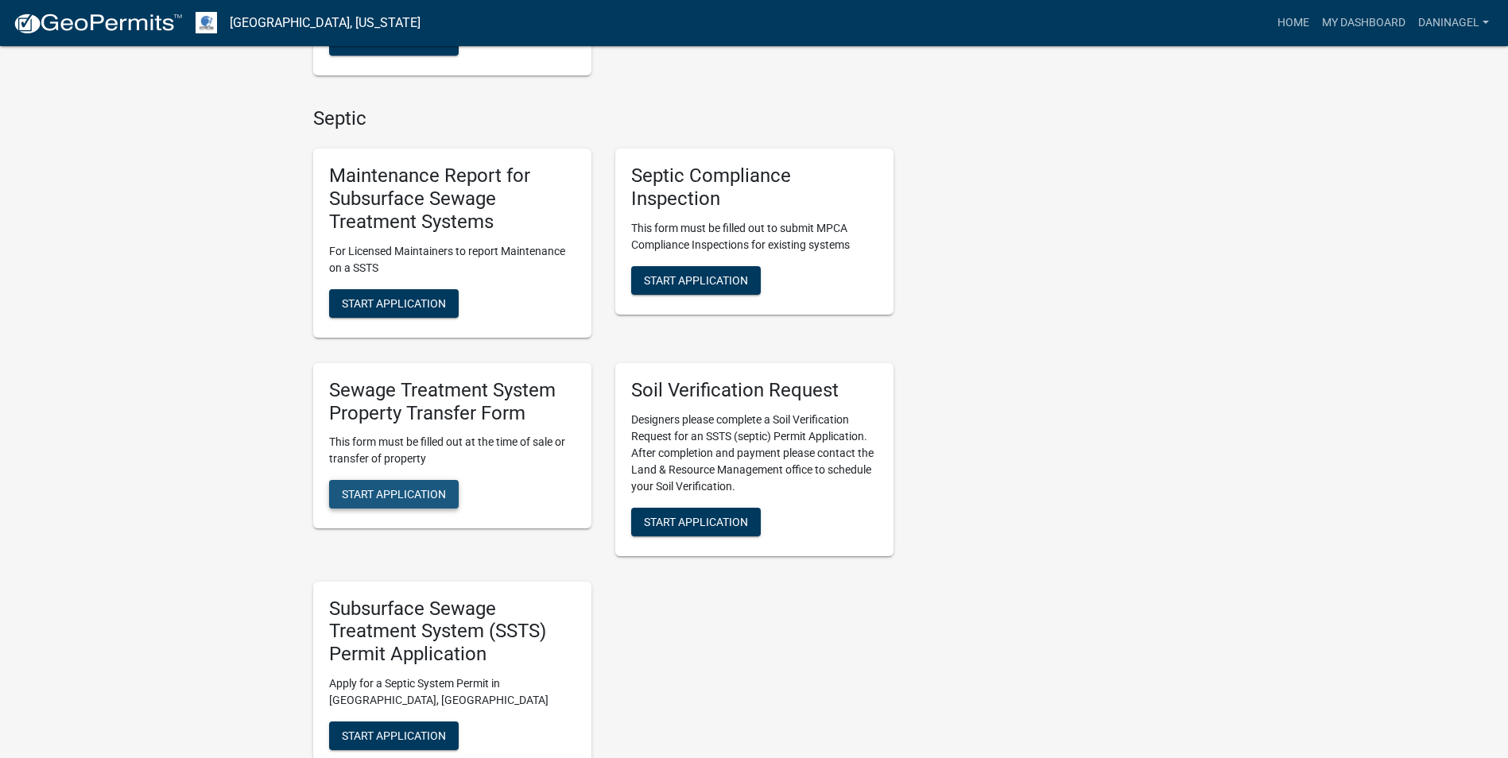
click at [421, 498] on span "Start Application" at bounding box center [394, 494] width 104 height 13
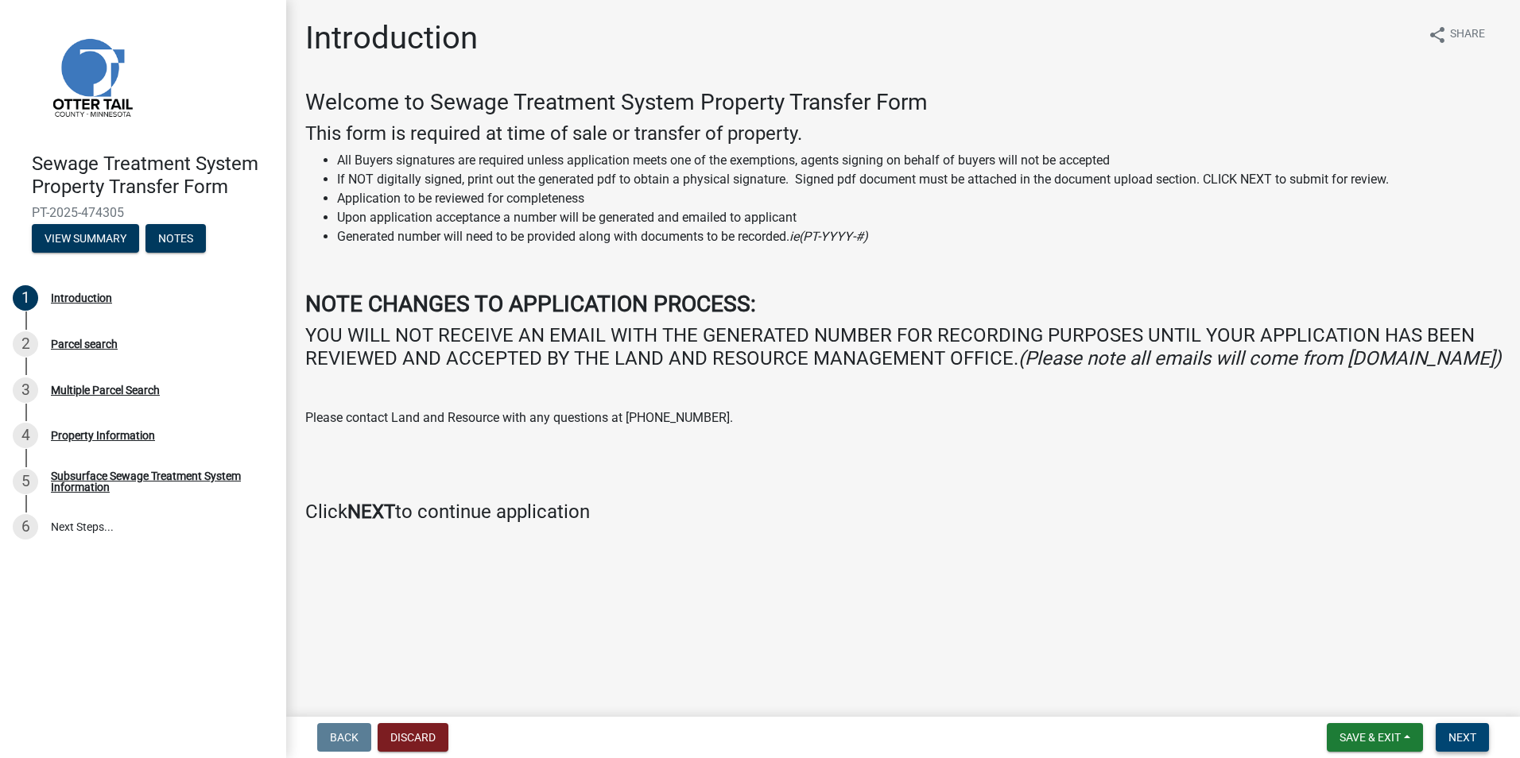
click at [1465, 745] on button "Next" at bounding box center [1461, 737] width 53 height 29
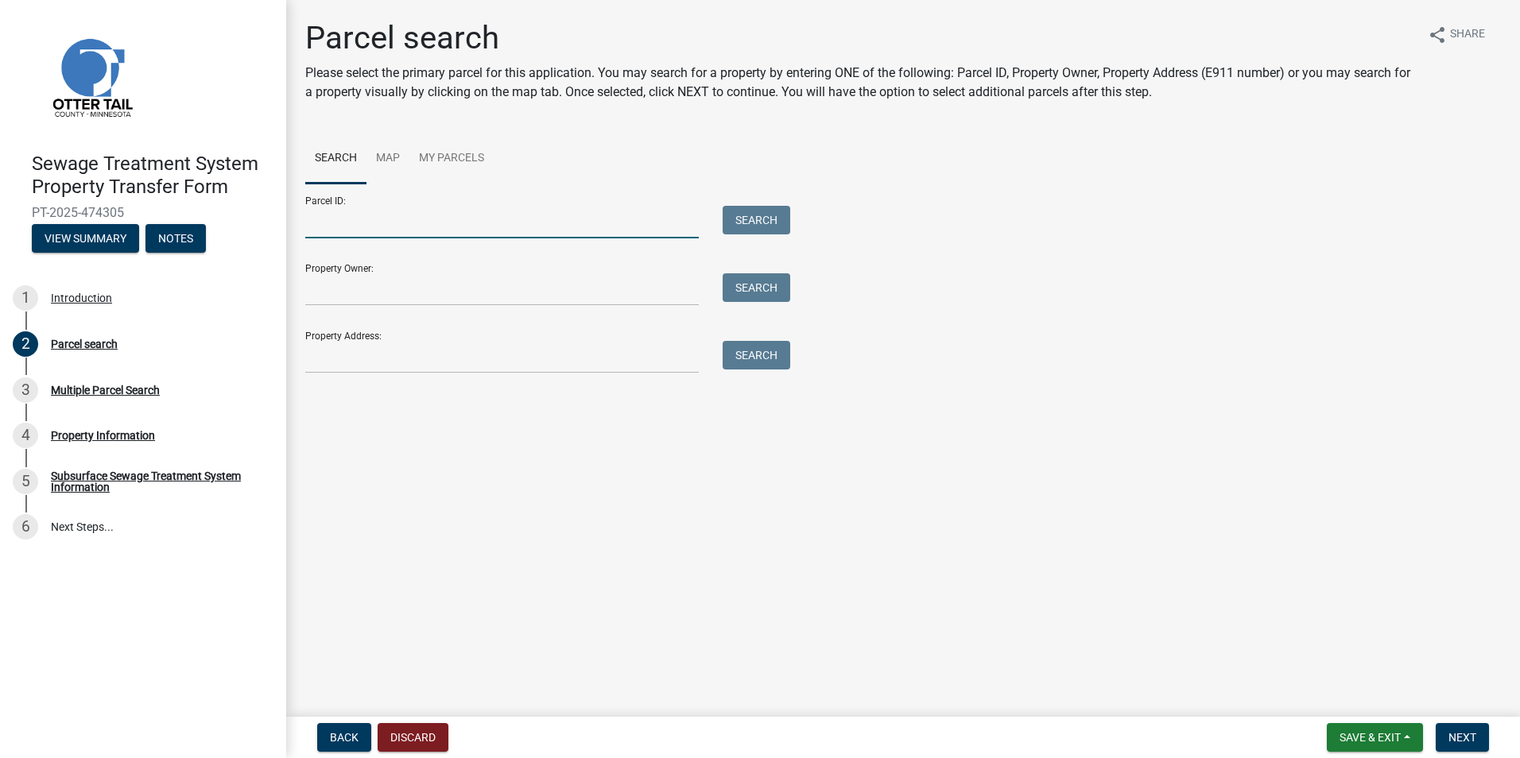
click at [450, 225] on input "Parcel ID:" at bounding box center [501, 222] width 393 height 33
type input "v"
paste input "30000990235000"
type input "30000990235000"
click at [753, 234] on button "Search" at bounding box center [756, 220] width 68 height 29
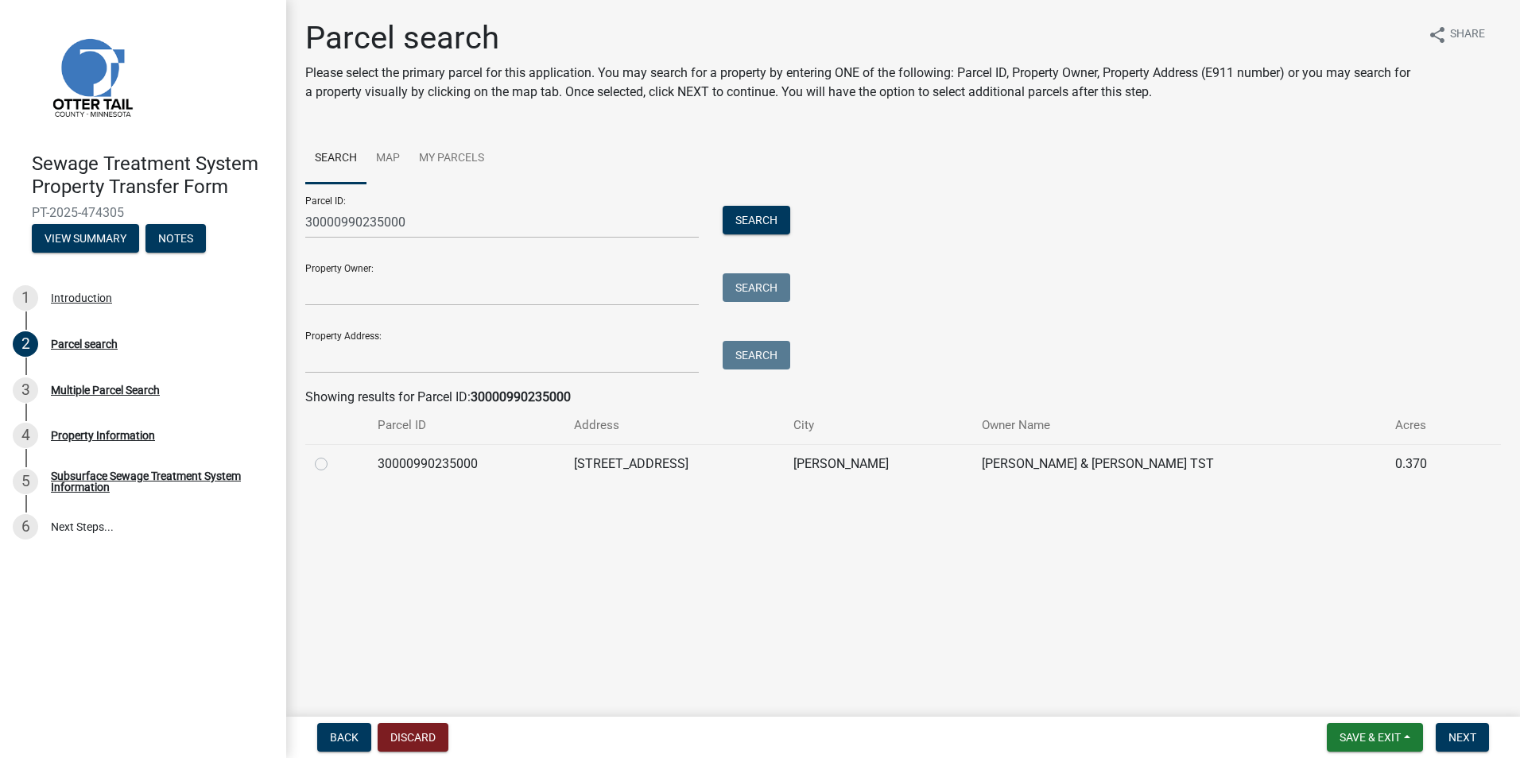
click at [705, 465] on td "[STREET_ADDRESS]" at bounding box center [673, 463] width 219 height 39
click at [334, 455] on label at bounding box center [334, 455] width 0 height 0
click at [334, 463] on input "radio" at bounding box center [339, 460] width 10 height 10
radio input "true"
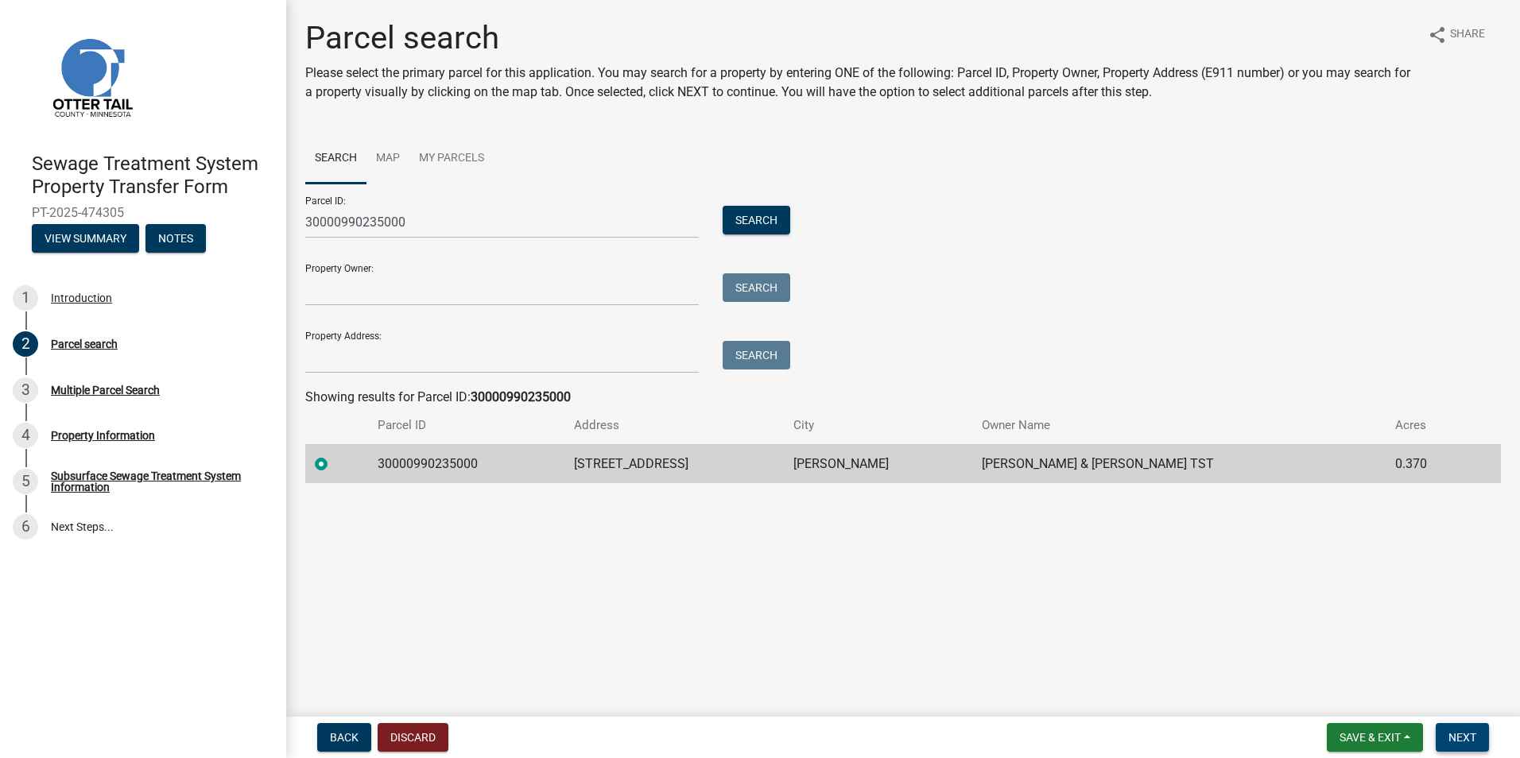
click at [1469, 738] on span "Next" at bounding box center [1462, 737] width 28 height 13
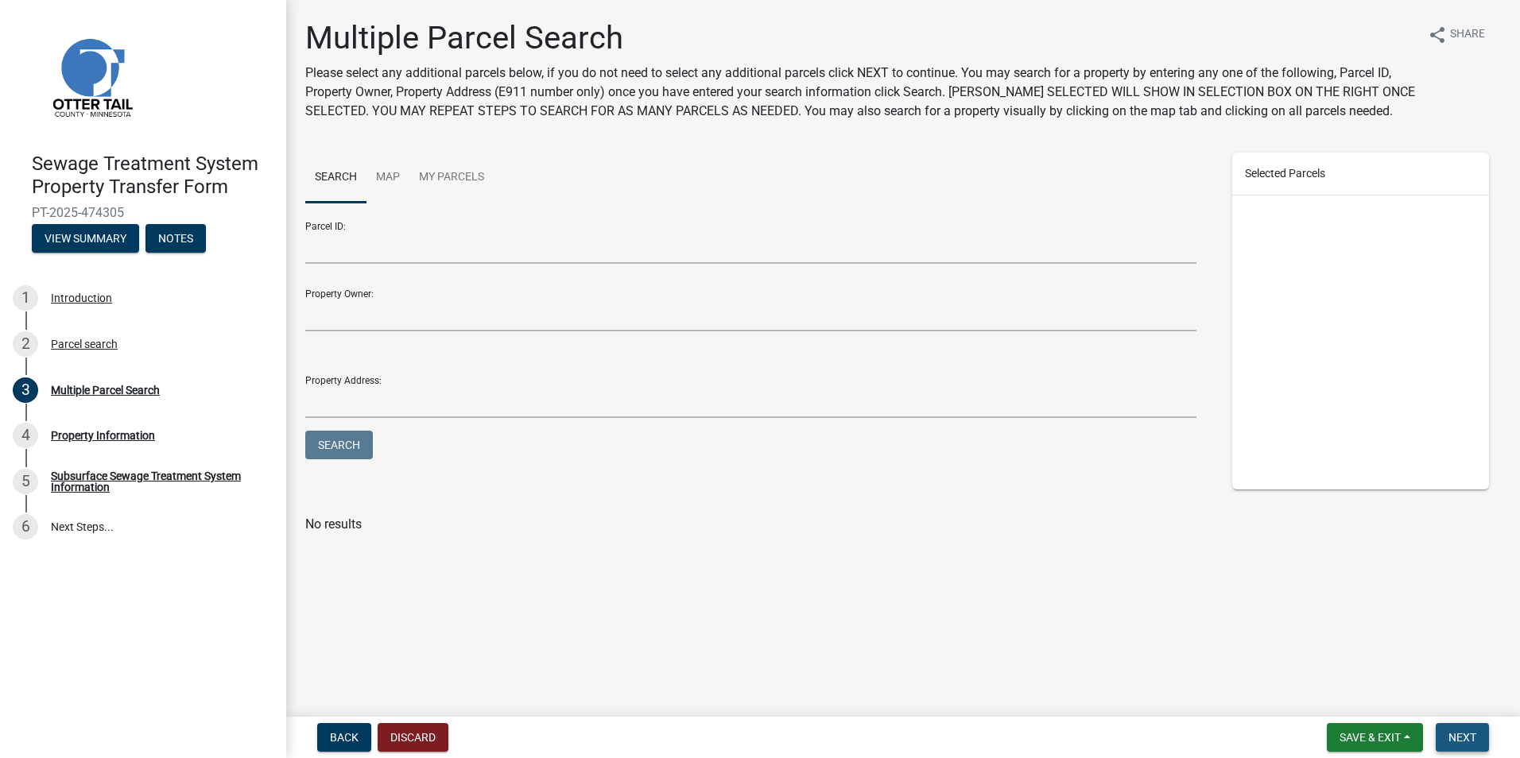
click at [1459, 738] on span "Next" at bounding box center [1462, 737] width 28 height 13
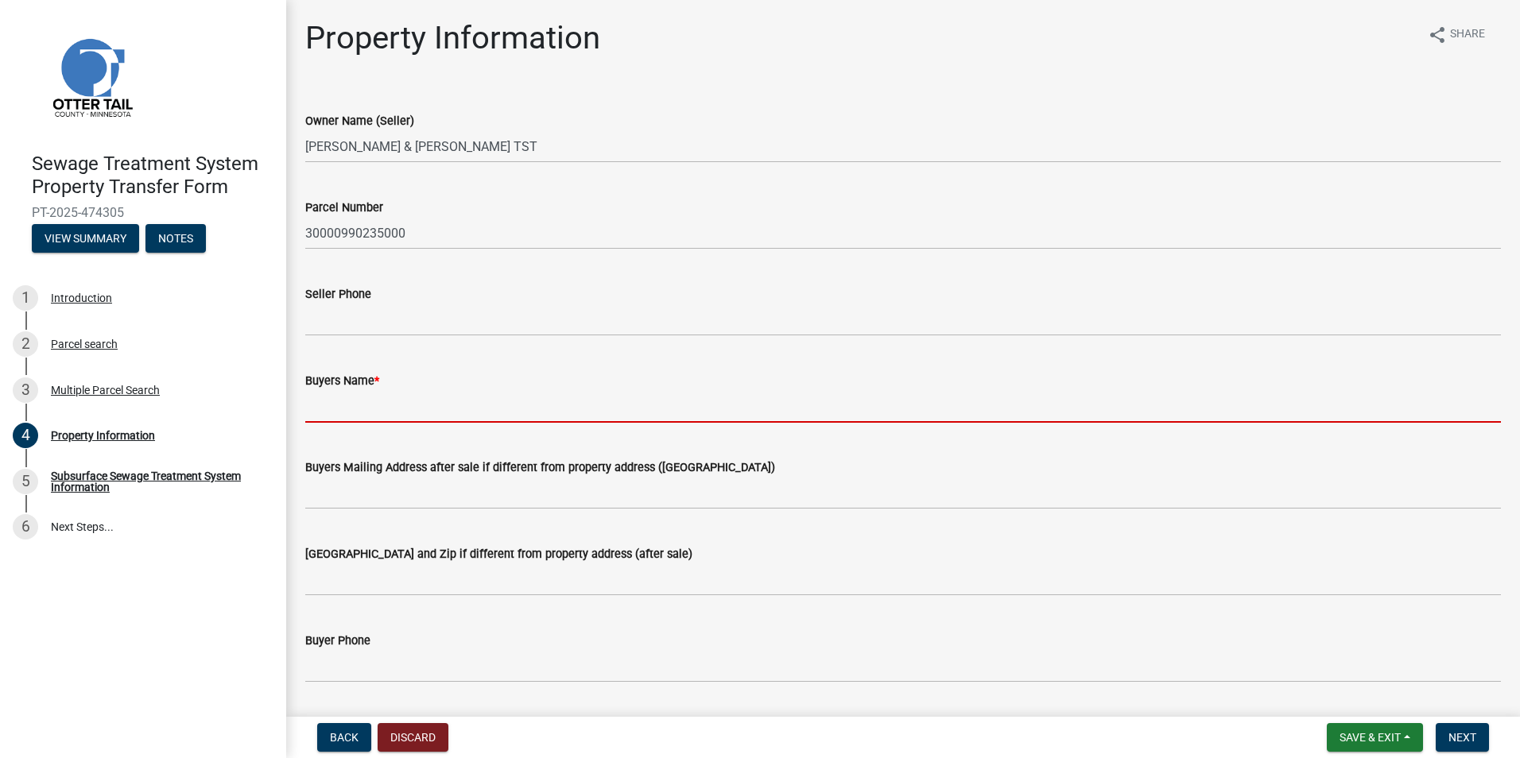
click at [376, 416] on input "Buyers Name *" at bounding box center [902, 406] width 1195 height 33
paste input "[PERSON_NAME]"
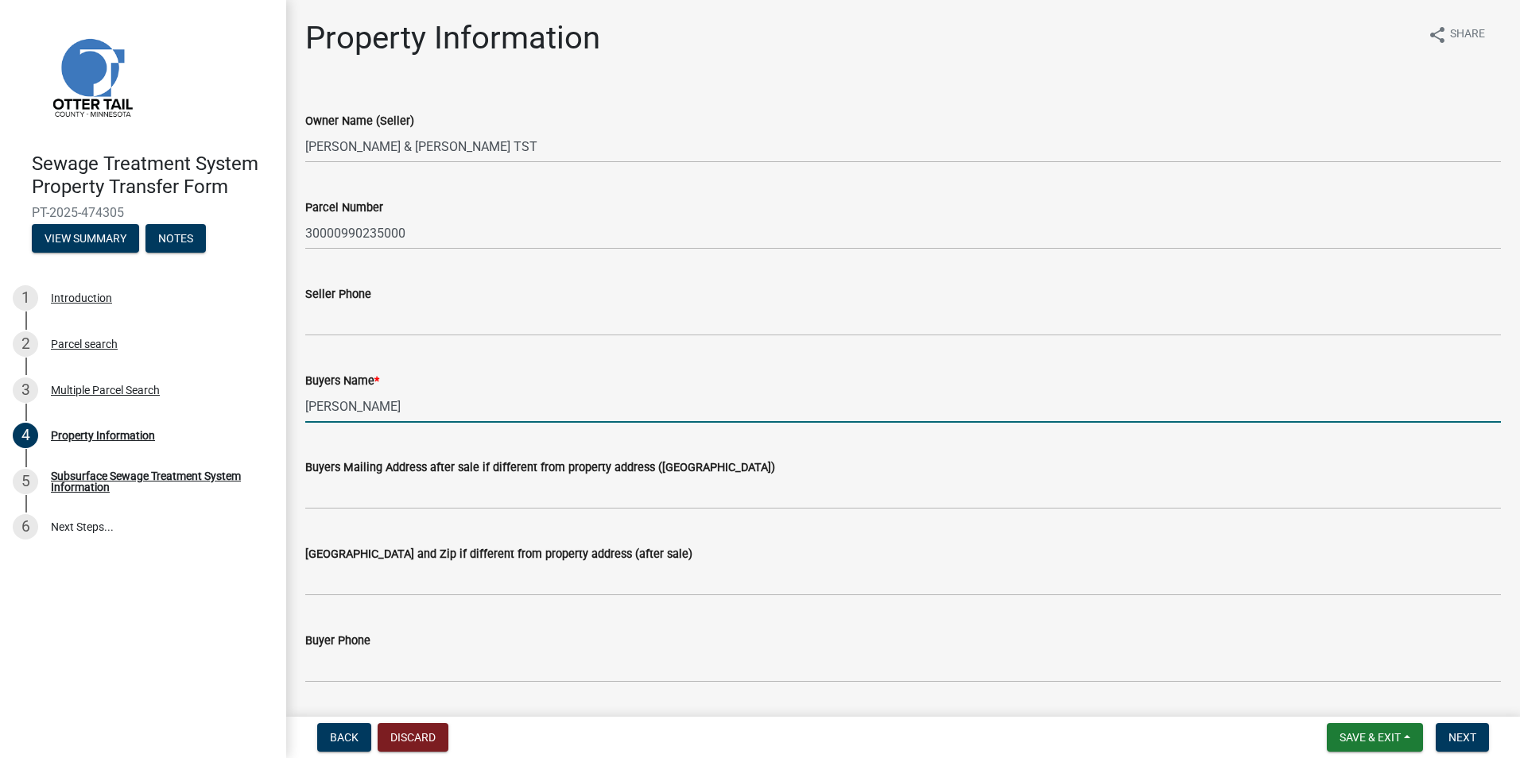
type input "[PERSON_NAME]"
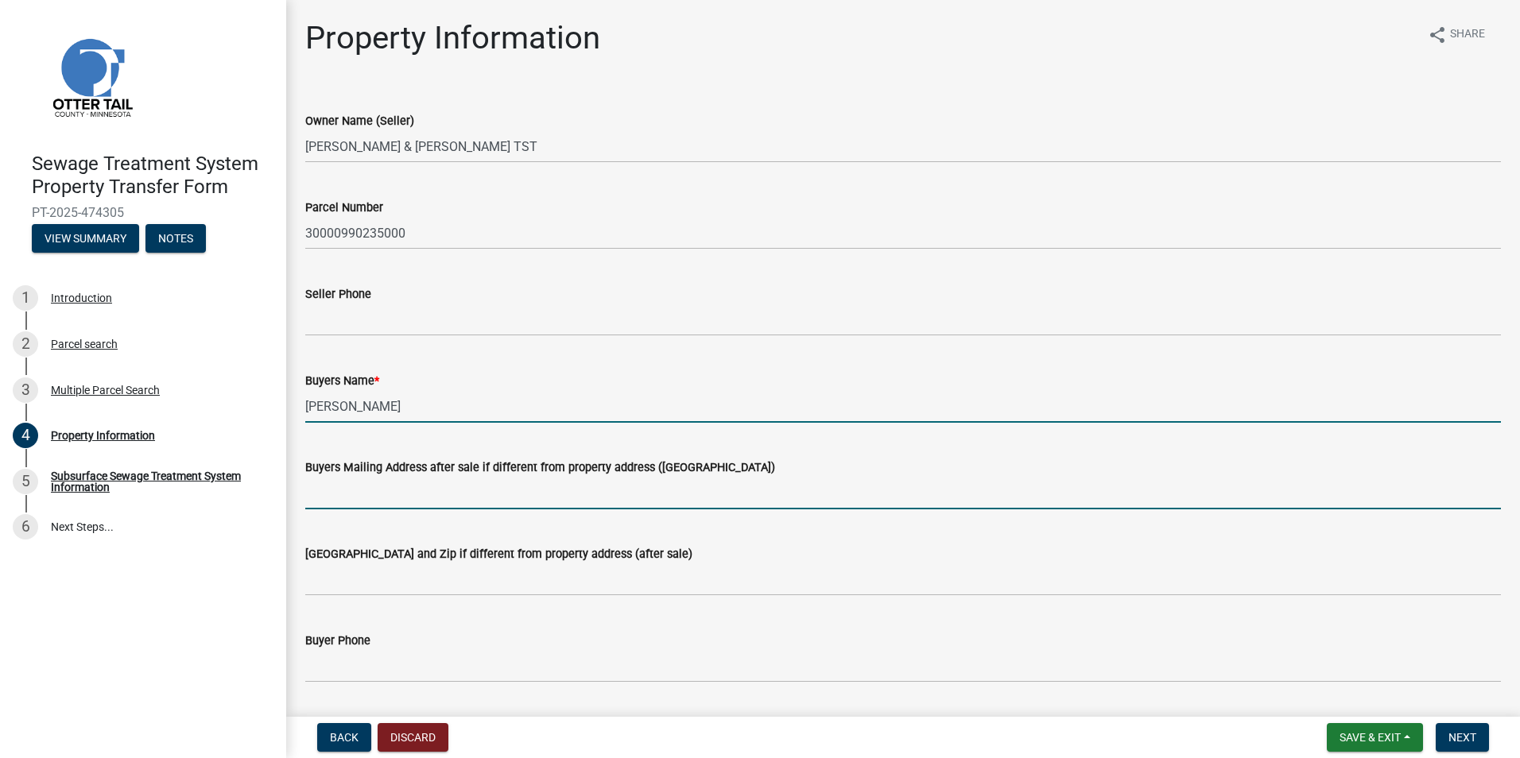
click at [390, 506] on input "Buyers Mailing Address after sale if different from property address ([GEOGRAPH…" at bounding box center [902, 493] width 1195 height 33
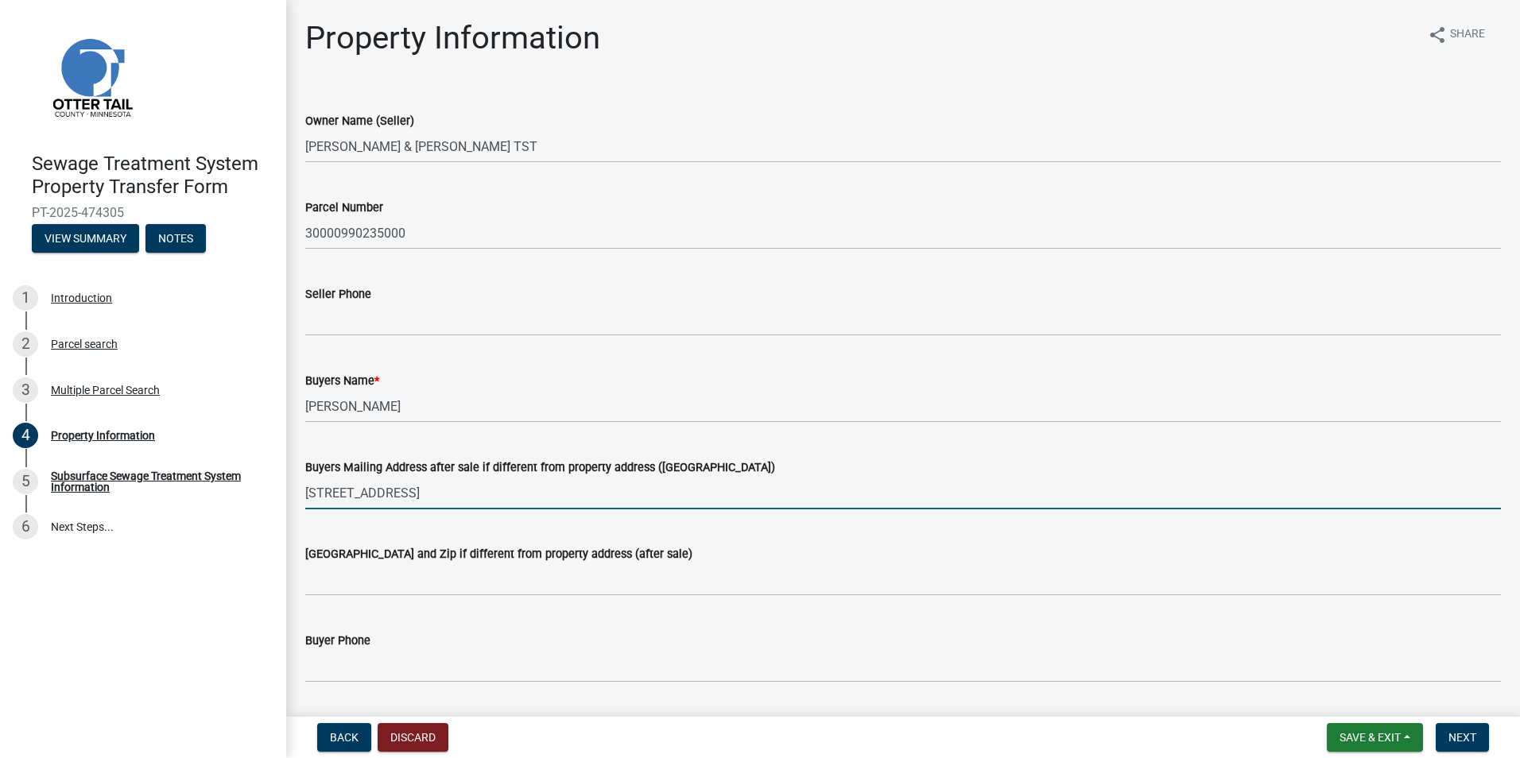
type input "[STREET_ADDRESS]"
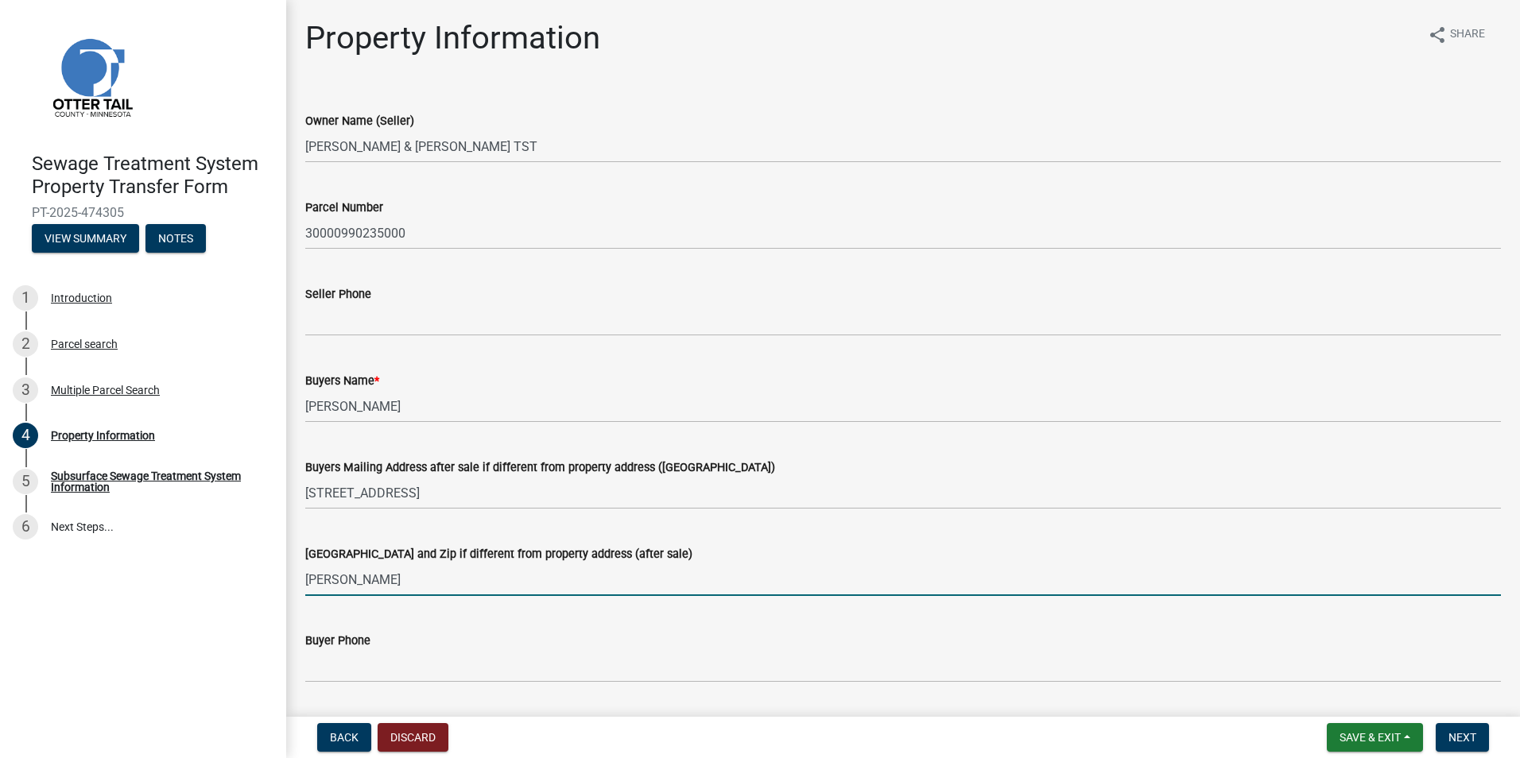
type input "[GEOGRAPHIC_DATA], [GEOGRAPHIC_DATA] 56573"
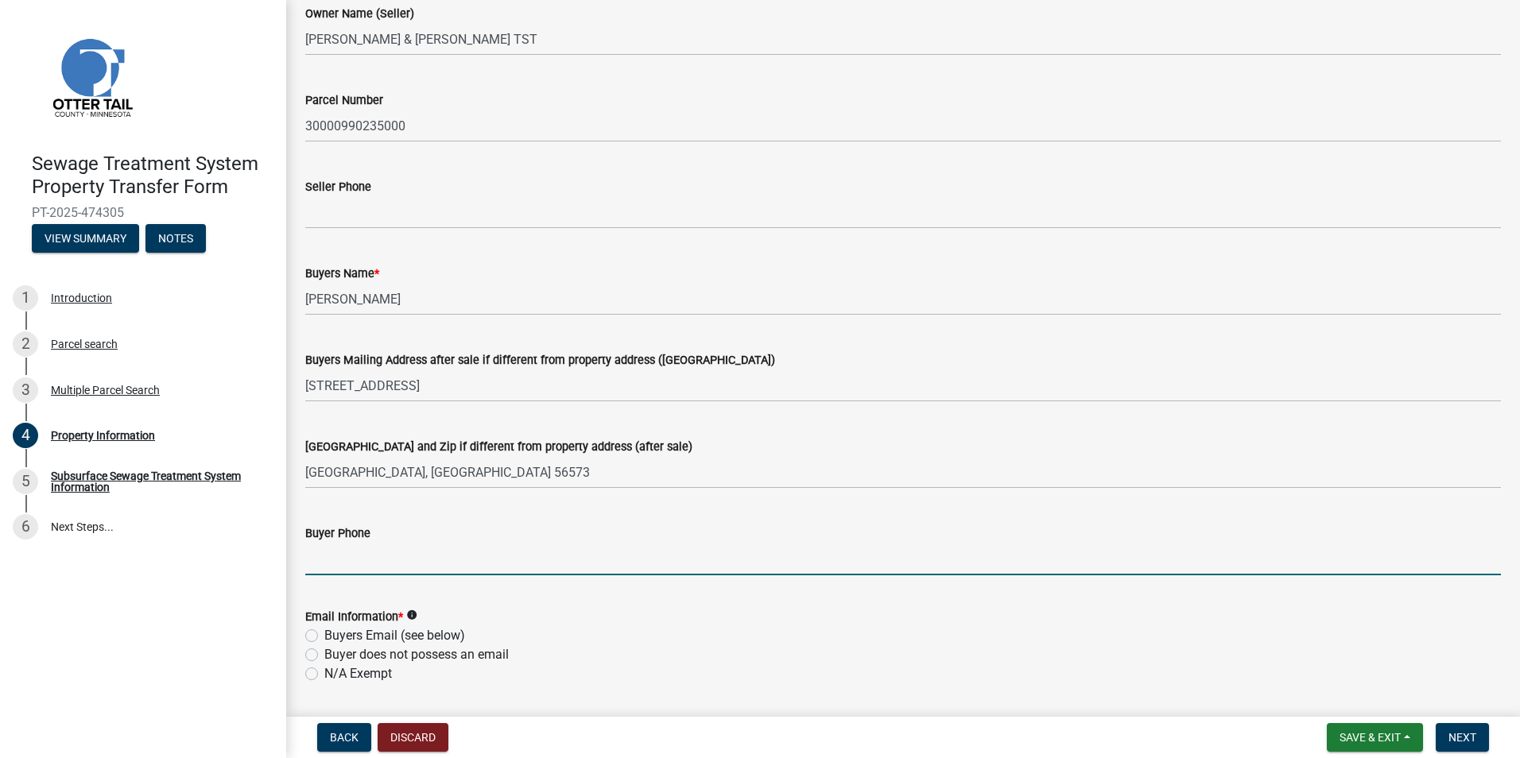
scroll to position [238, 0]
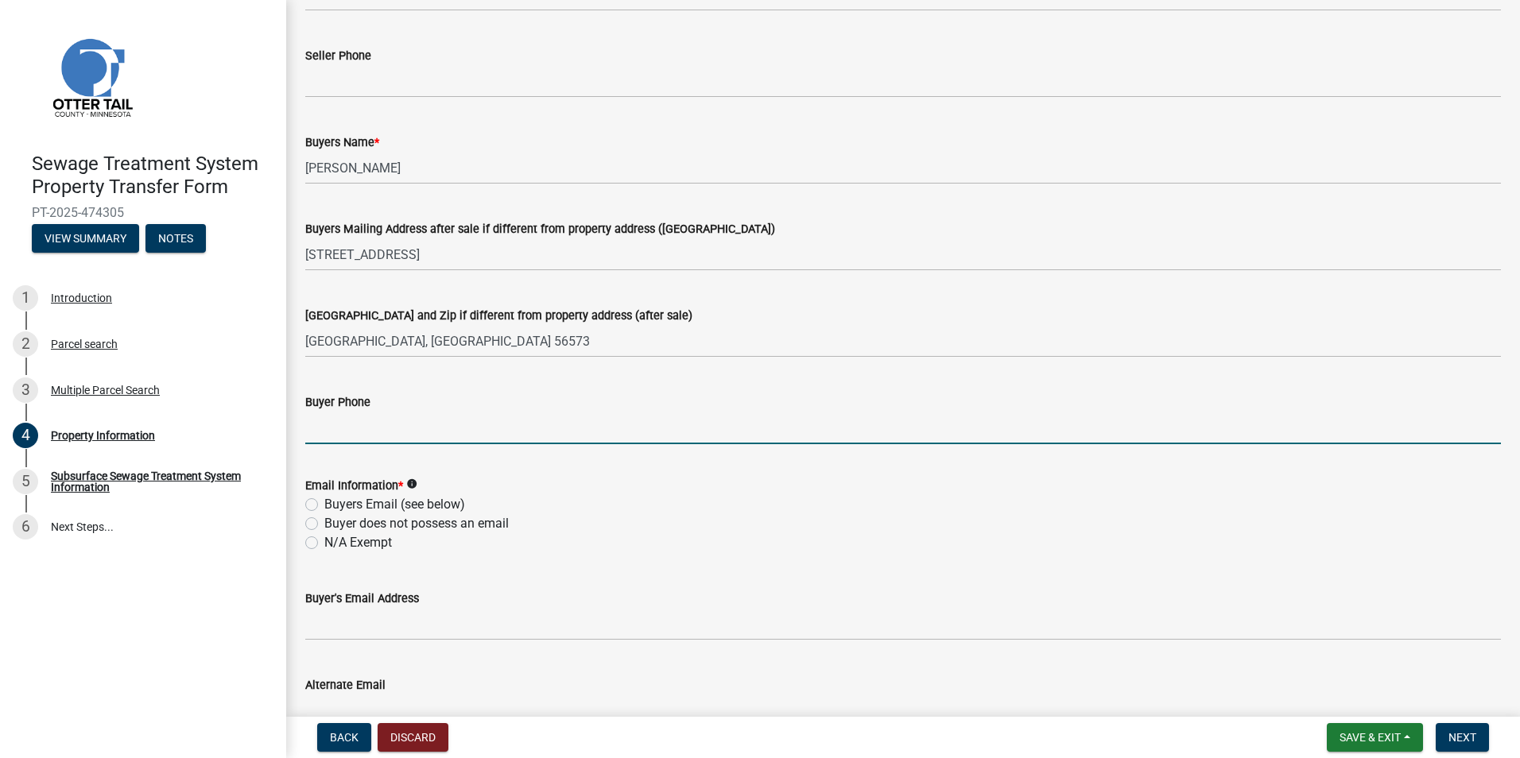
click at [381, 545] on label "N/A Exempt" at bounding box center [358, 542] width 68 height 19
click at [335, 544] on input "N/A Exempt" at bounding box center [329, 538] width 10 height 10
radio input "true"
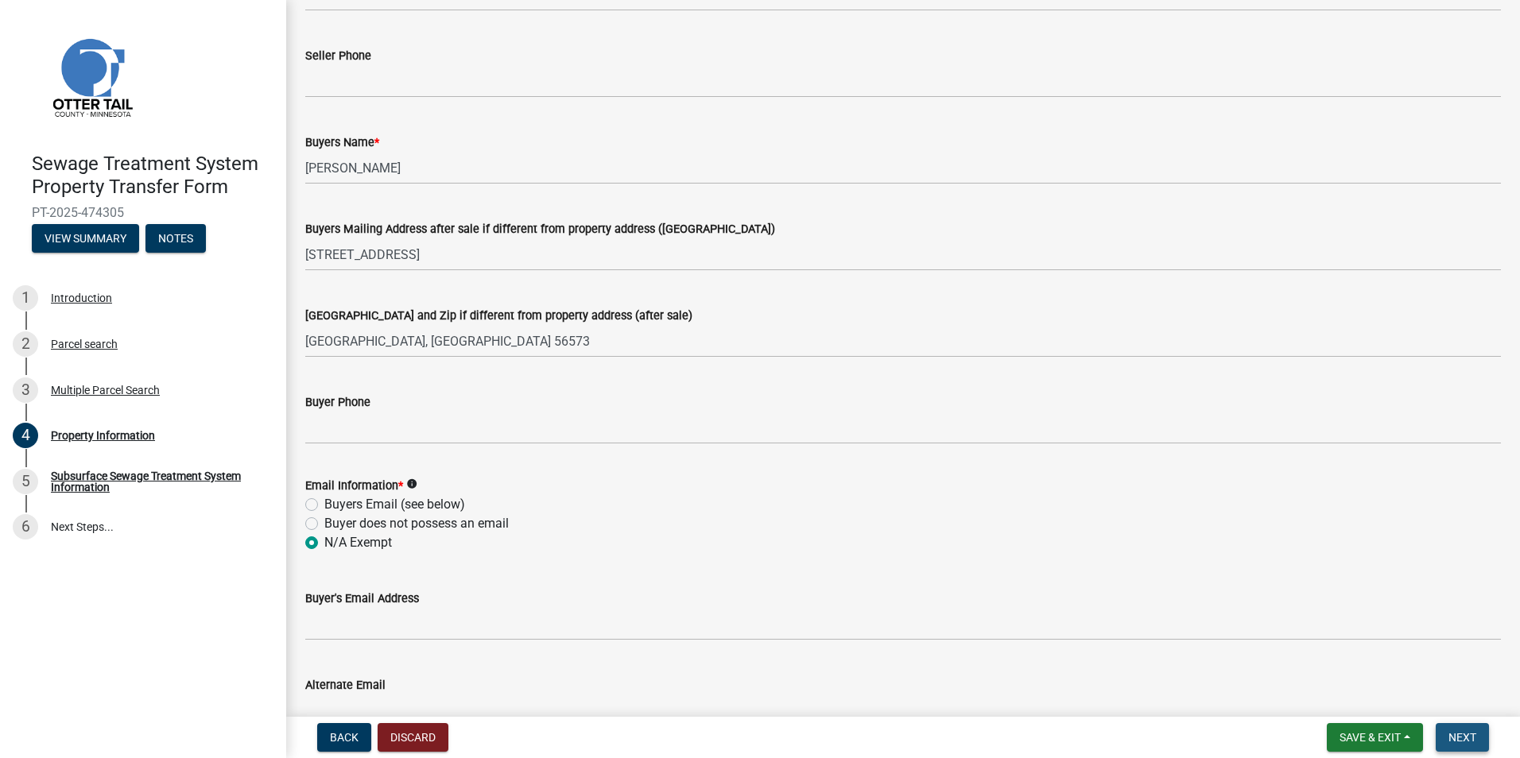
click at [1450, 736] on span "Next" at bounding box center [1462, 737] width 28 height 13
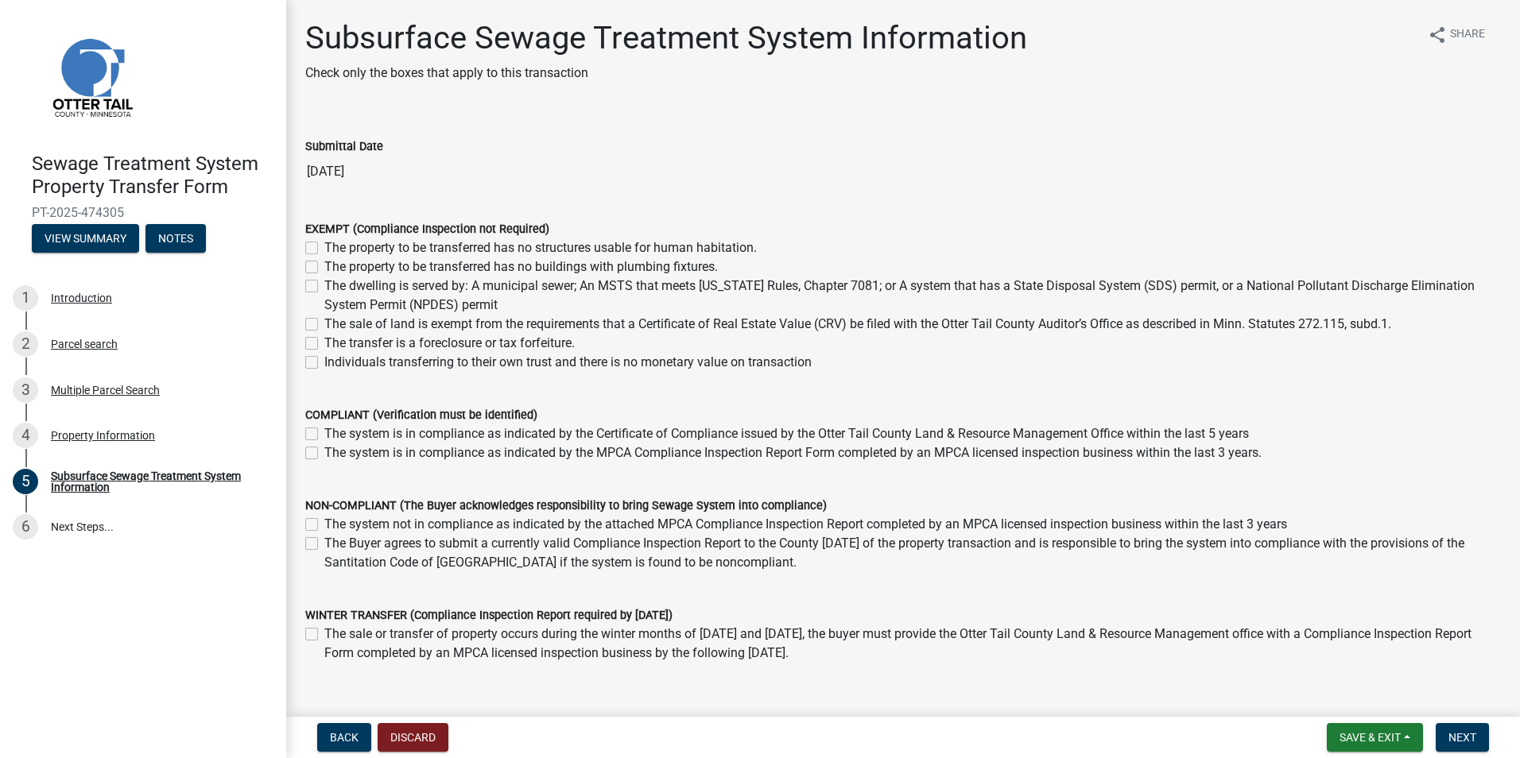
click at [369, 242] on label "The property to be transferred has no structures usable for human habitation." at bounding box center [540, 247] width 432 height 19
click at [335, 242] on input "The property to be transferred has no structures usable for human habitation." at bounding box center [329, 243] width 10 height 10
checkbox input "true"
checkbox input "false"
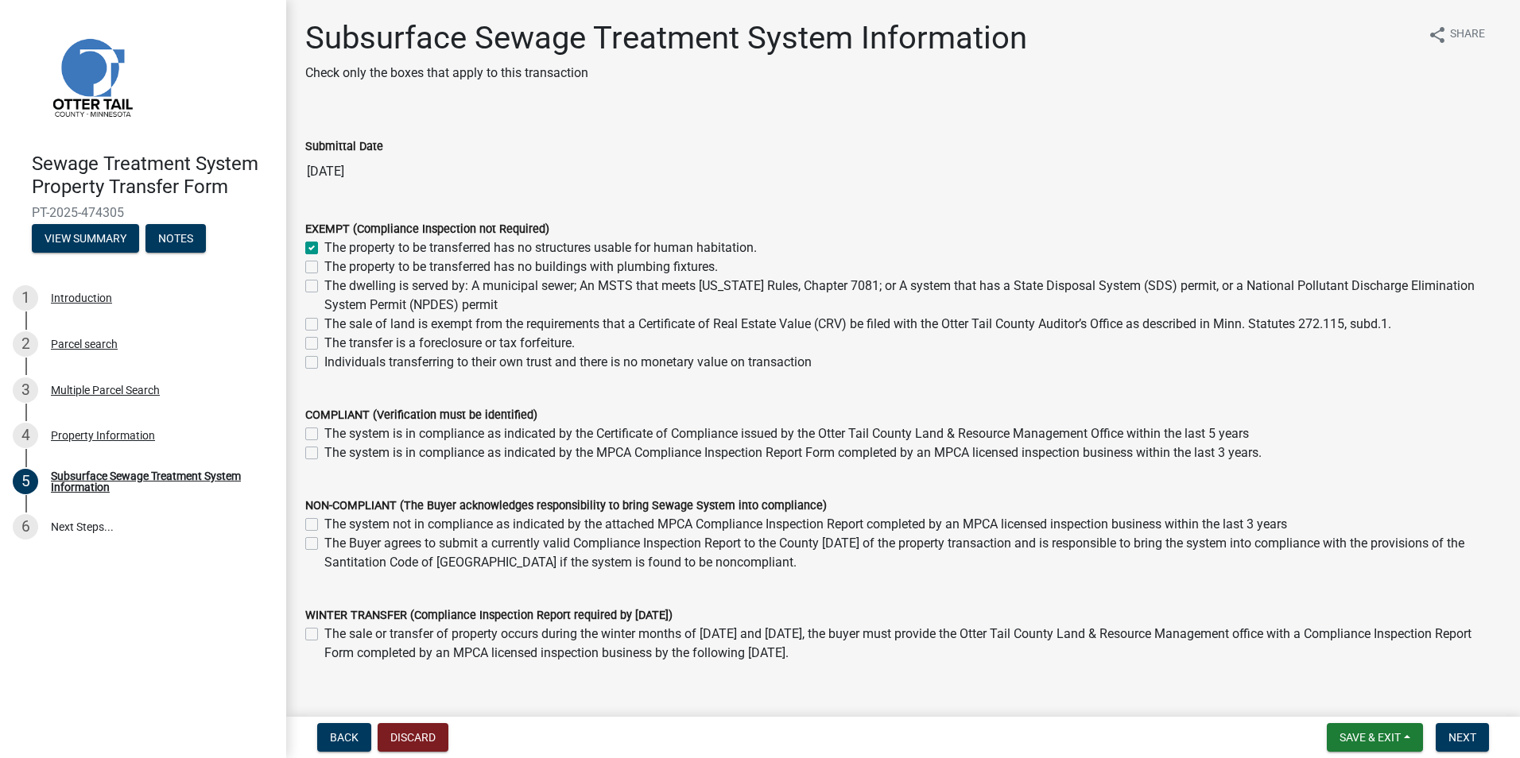
checkbox input "false"
click at [1466, 741] on span "Next" at bounding box center [1462, 737] width 28 height 13
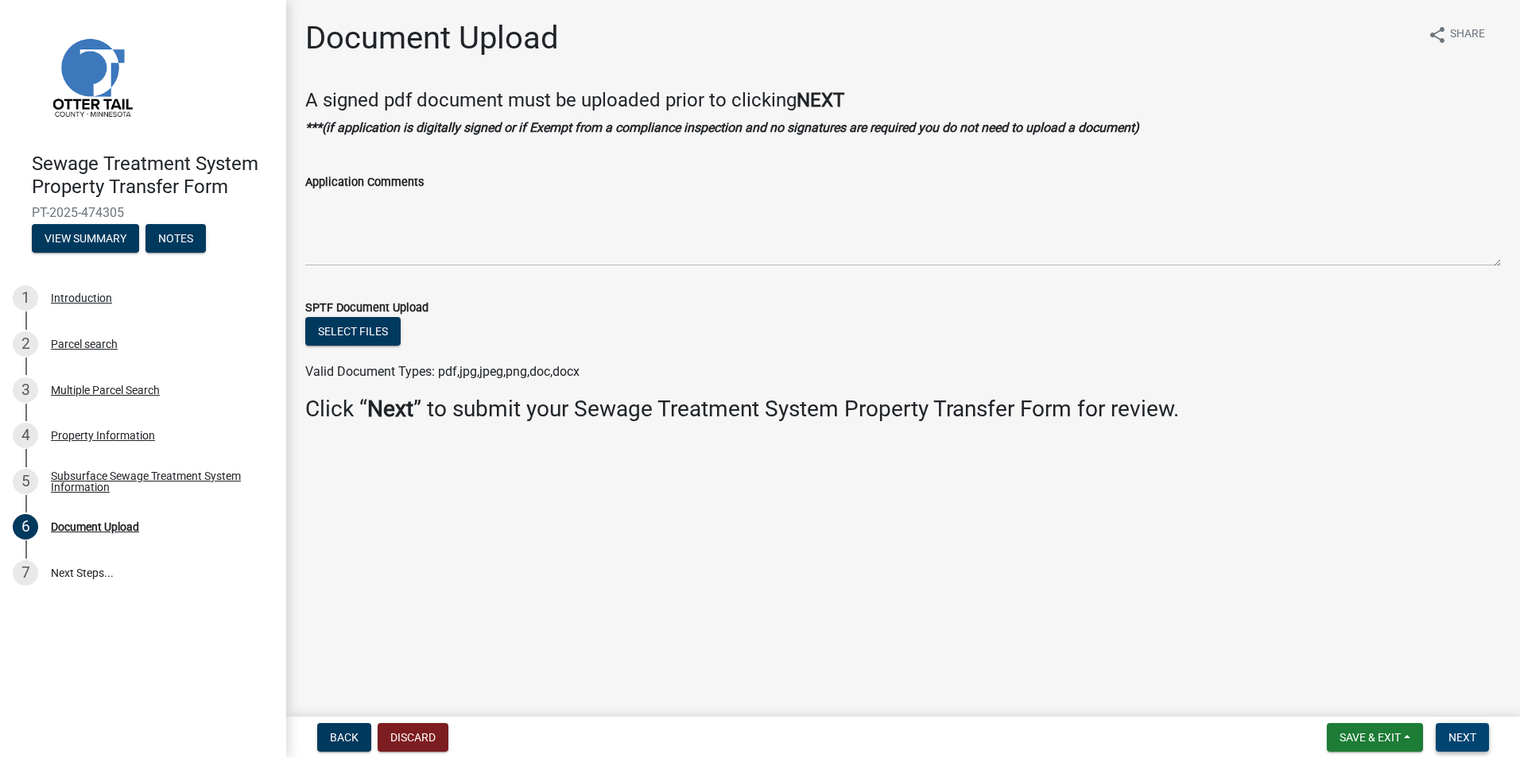
click at [1451, 747] on button "Next" at bounding box center [1461, 737] width 53 height 29
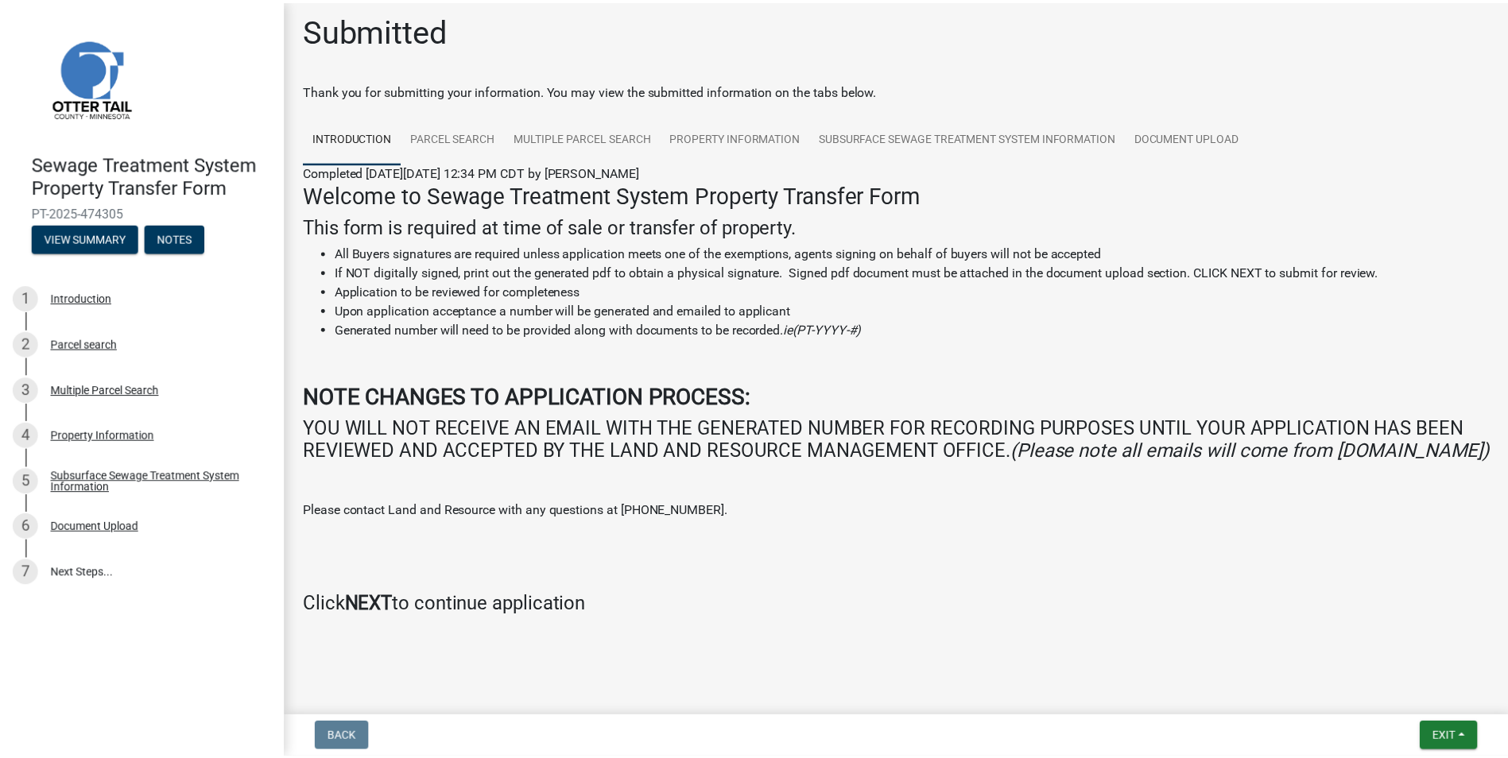
scroll to position [31, 0]
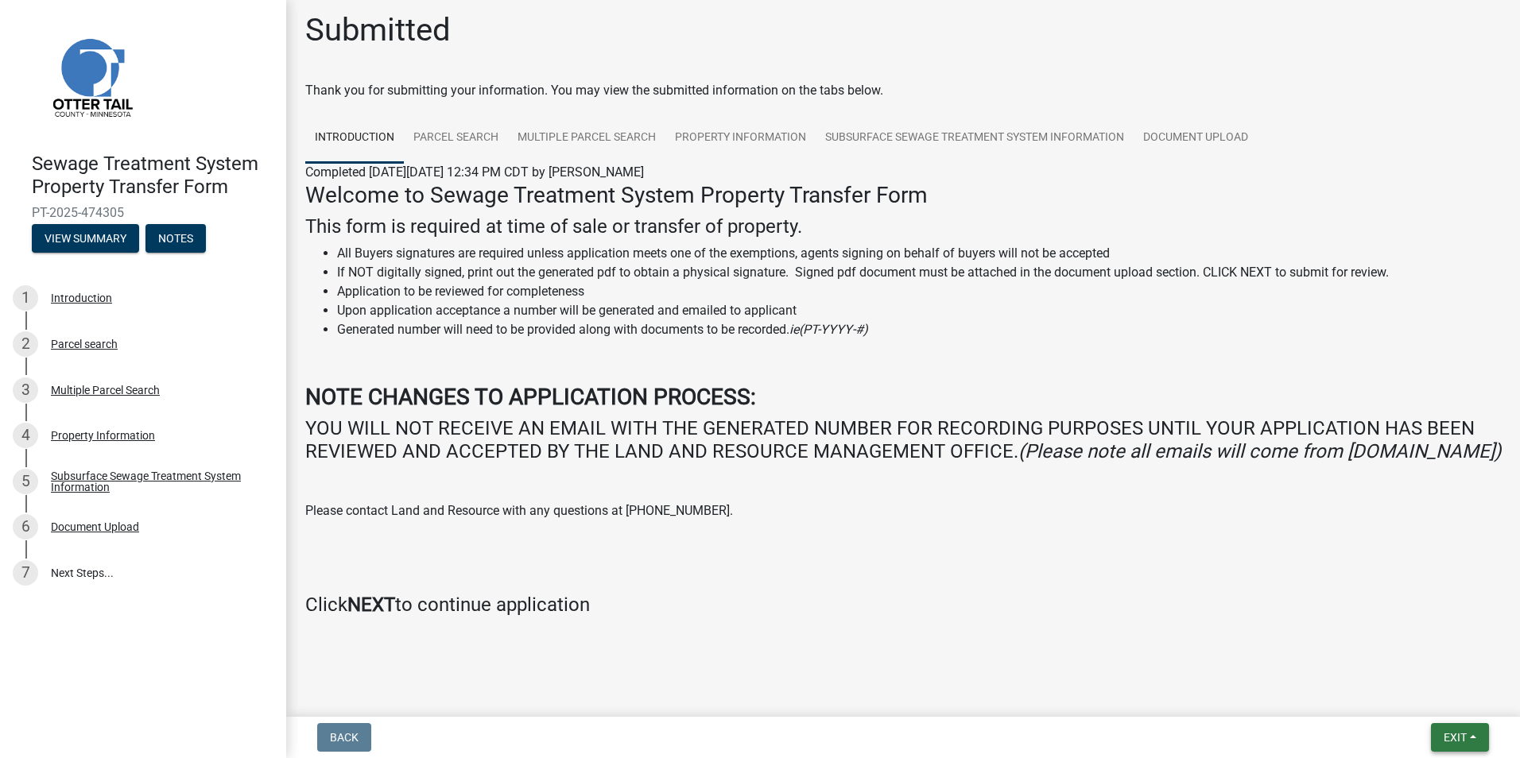
click at [1462, 739] on span "Exit" at bounding box center [1454, 737] width 23 height 13
click at [1430, 687] on button "Save & Exit" at bounding box center [1424, 696] width 127 height 38
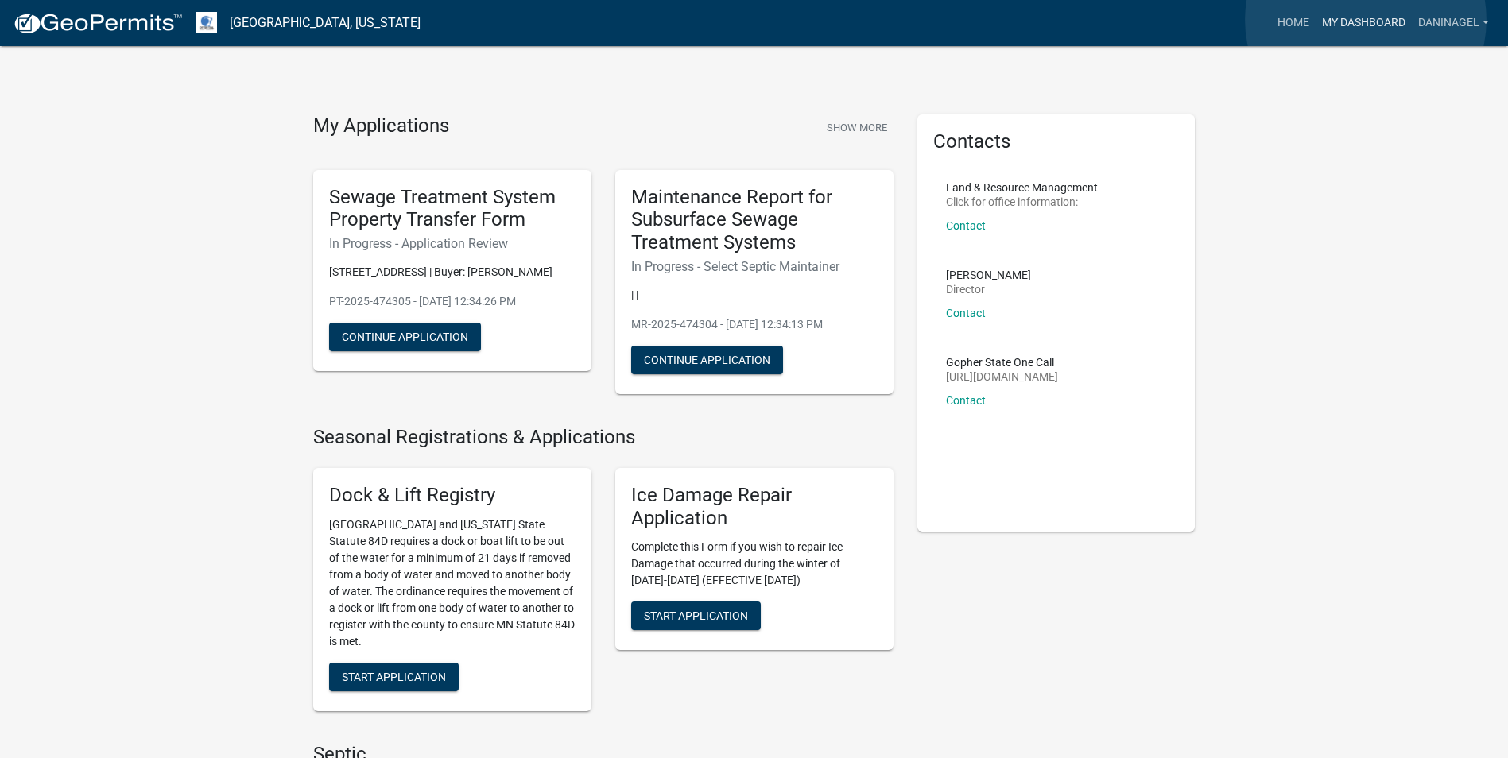
click at [1365, 20] on link "My Dashboard" at bounding box center [1363, 23] width 96 height 30
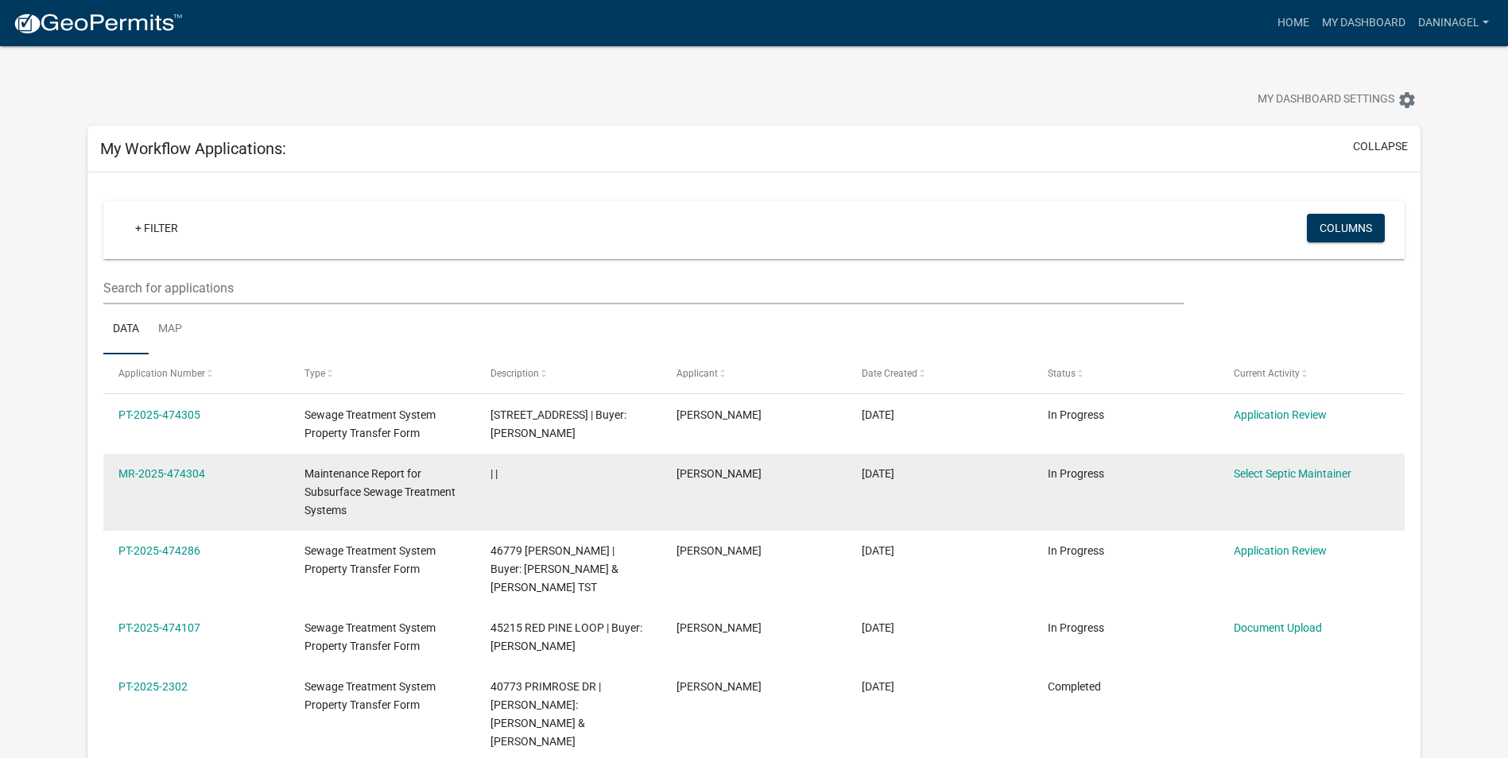
drag, startPoint x: 354, startPoint y: 519, endPoint x: 524, endPoint y: 531, distance: 170.5
click at [524, 531] on div "MR-2025-474304 Maintenance Report for Subsurface Sewage Treatment Systems | | […" at bounding box center [753, 492] width 1301 height 77
drag, startPoint x: 524, startPoint y: 531, endPoint x: 967, endPoint y: 525, distance: 443.5
click at [967, 525] on datatable-body-cell "[DATE]" at bounding box center [939, 492] width 186 height 77
drag, startPoint x: 967, startPoint y: 525, endPoint x: 920, endPoint y: 525, distance: 46.9
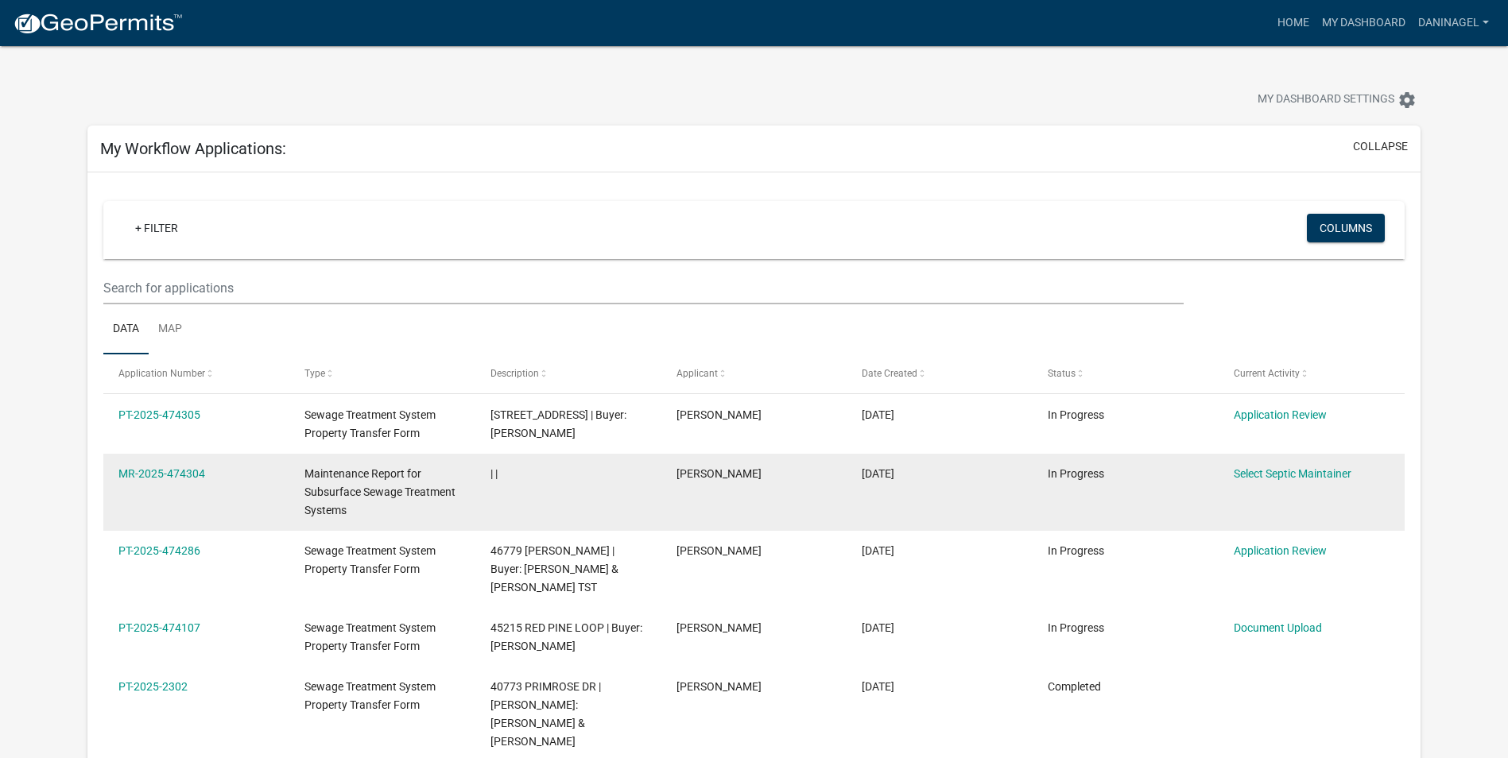
click at [920, 525] on datatable-body-cell "[DATE]" at bounding box center [939, 492] width 186 height 77
